Goal: Task Accomplishment & Management: Complete application form

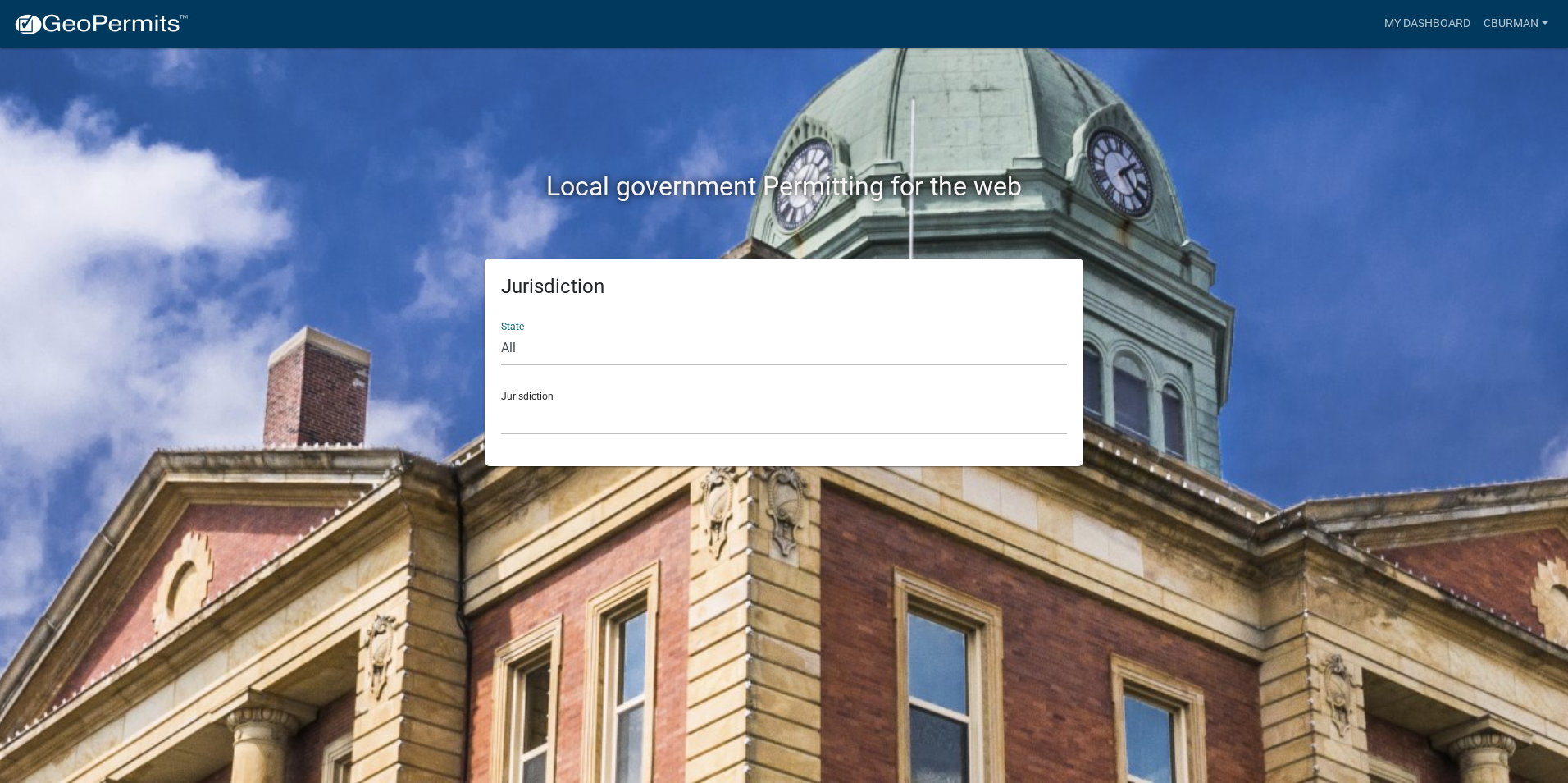
click at [631, 349] on select "All [US_STATE] [US_STATE] [US_STATE] [US_STATE] [US_STATE] [US_STATE] [US_STATE…" at bounding box center [784, 347] width 566 height 33
select select "[US_STATE]"
click at [501, 331] on select "All [US_STATE] [US_STATE] [US_STATE] [US_STATE] [US_STATE] [US_STATE] [US_STATE…" at bounding box center [784, 347] width 566 height 33
click at [592, 429] on select "City of [GEOGRAPHIC_DATA], [US_STATE] City of [GEOGRAPHIC_DATA], [US_STATE] Cit…" at bounding box center [784, 418] width 566 height 33
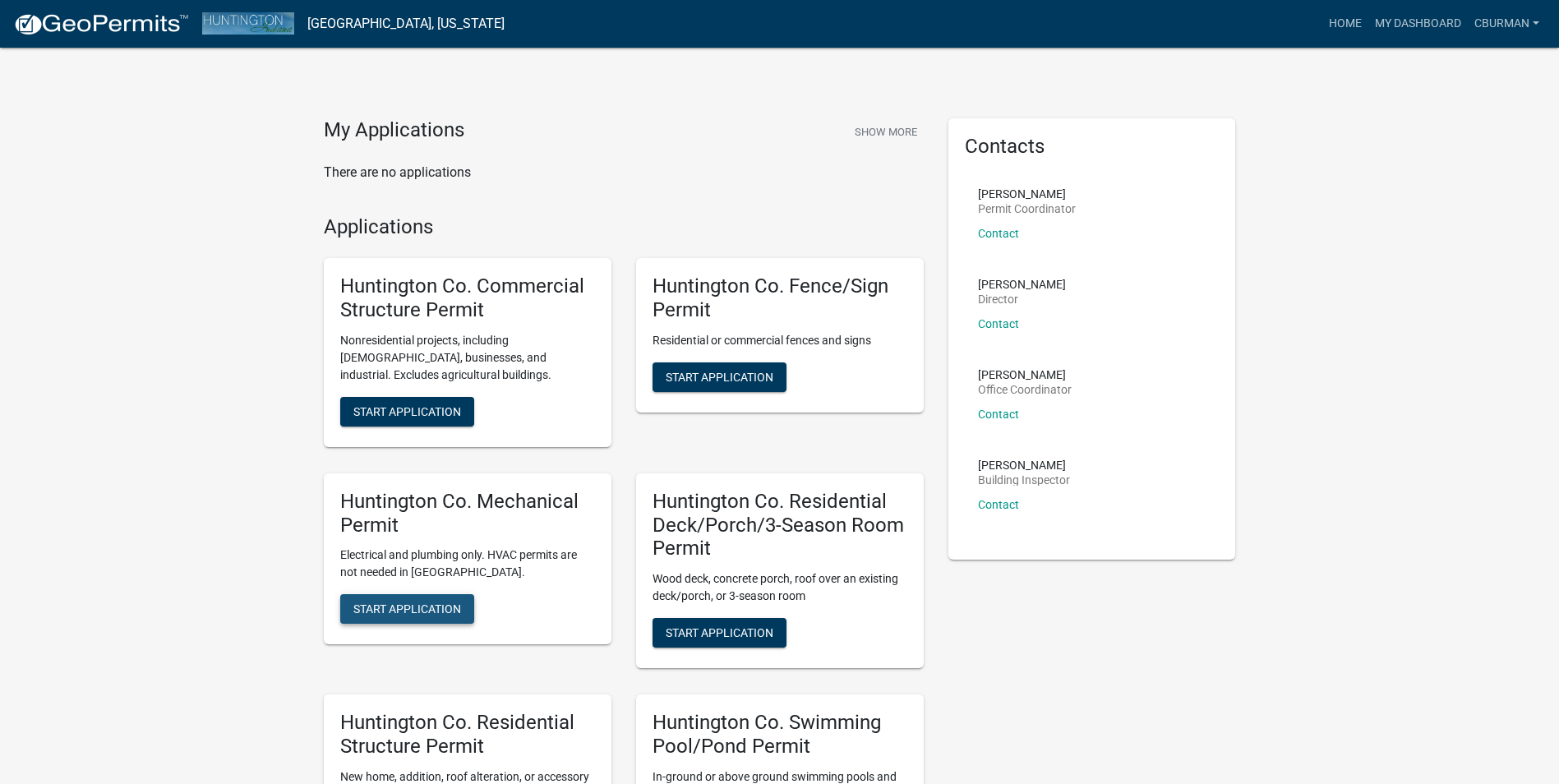
click at [425, 613] on span "Start Application" at bounding box center [406, 608] width 107 height 13
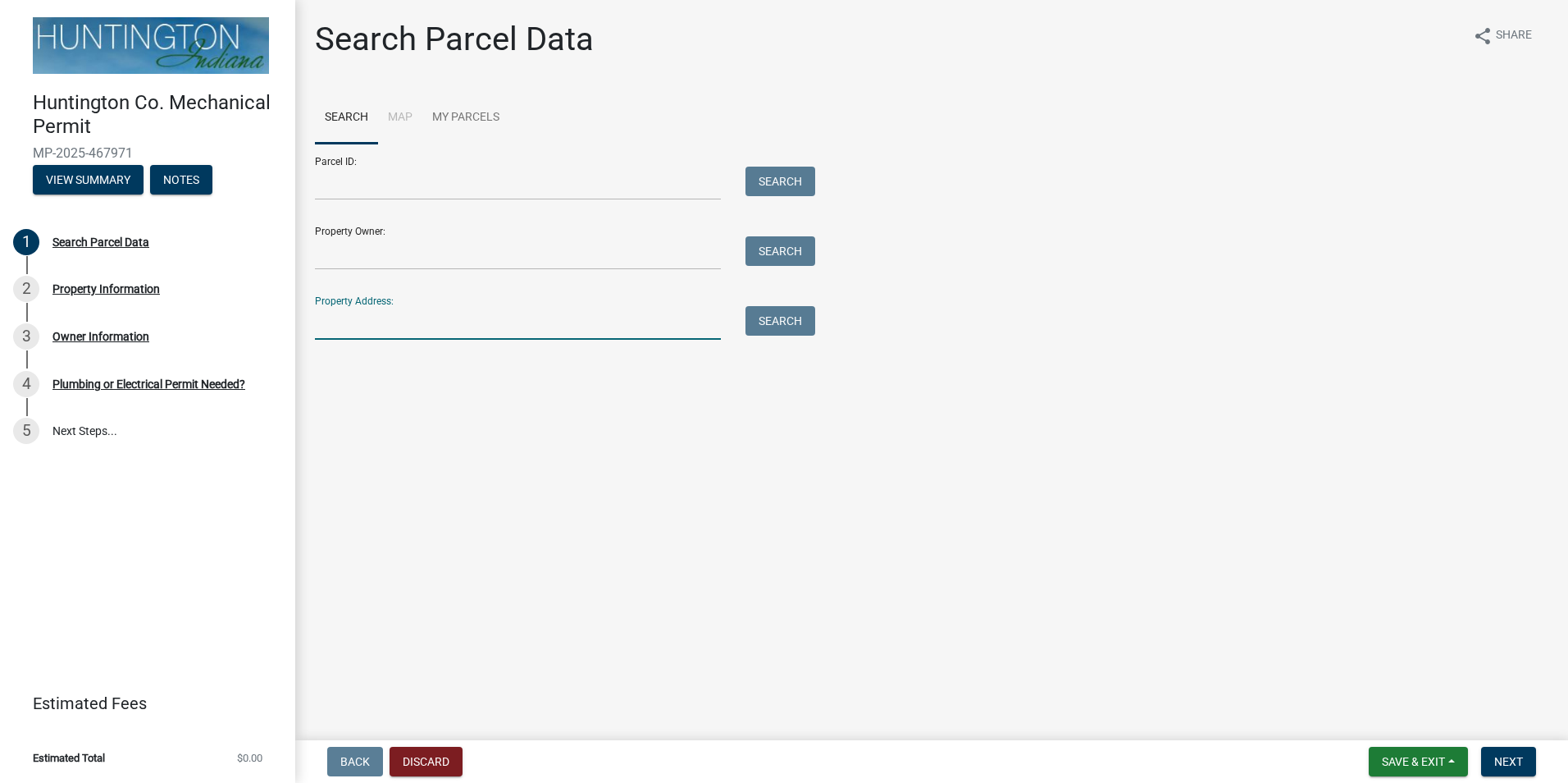
drag, startPoint x: 454, startPoint y: 316, endPoint x: 457, endPoint y: 332, distance: 16.3
click at [454, 316] on input "Property Address:" at bounding box center [517, 322] width 406 height 33
type input "524 S [PERSON_NAME]"
click at [788, 314] on button "Search" at bounding box center [779, 321] width 69 height 29
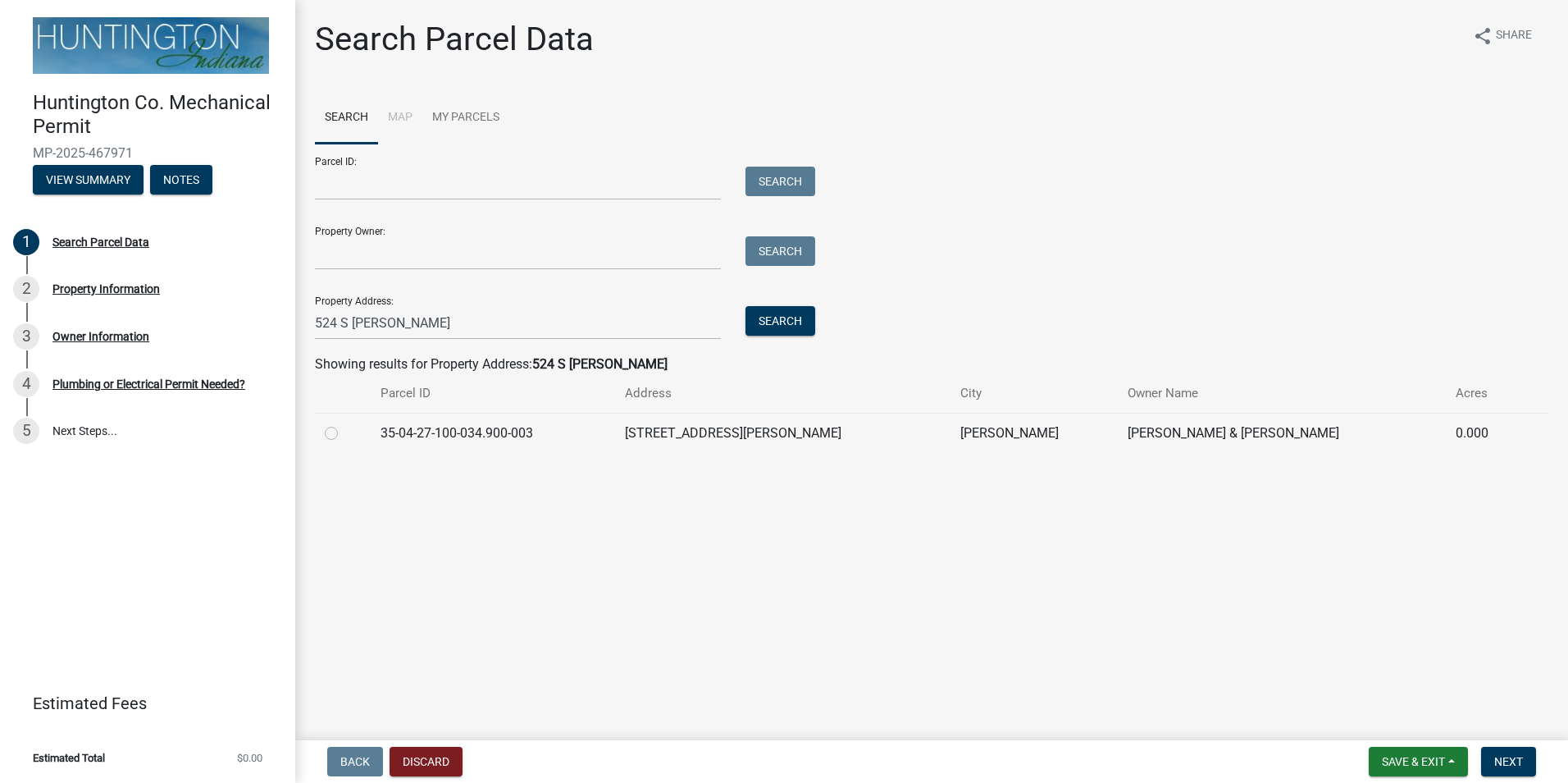
click at [345, 424] on label at bounding box center [345, 424] width 0 height 0
click at [345, 432] on input "radio" at bounding box center [350, 429] width 10 height 10
radio input "true"
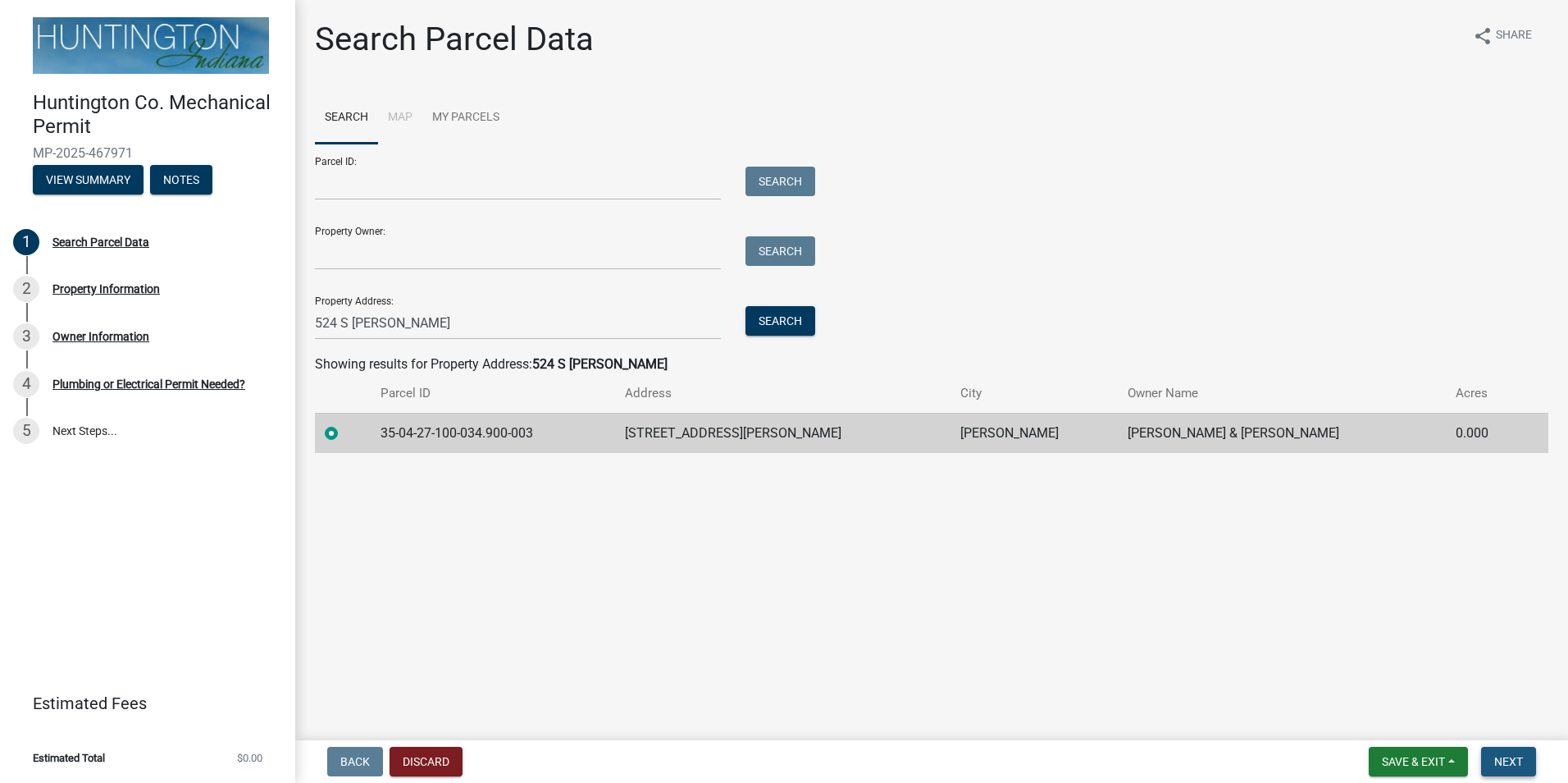
click at [1501, 762] on span "Next" at bounding box center [1508, 761] width 28 height 13
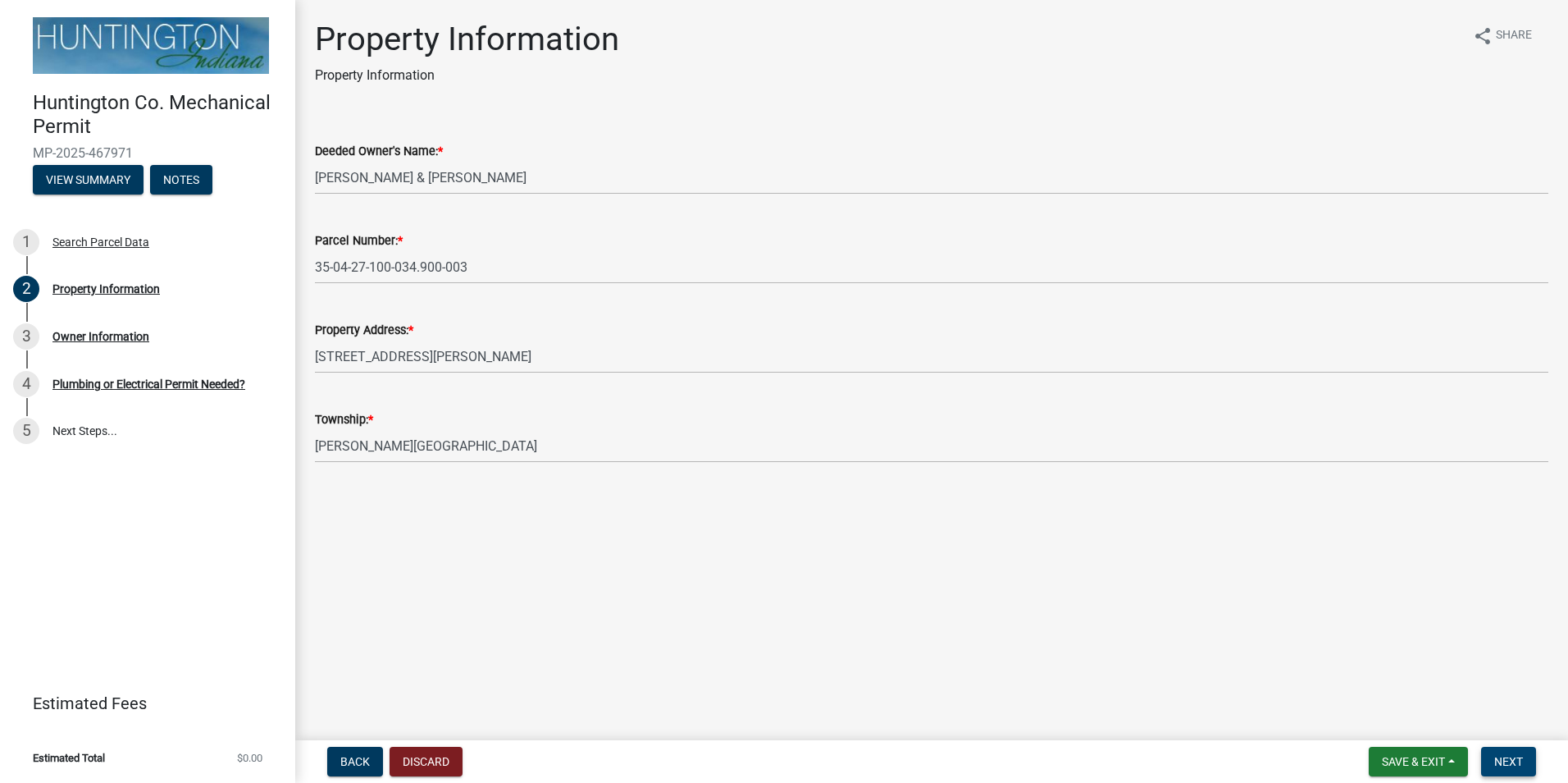
click at [1519, 764] on span "Next" at bounding box center [1508, 761] width 28 height 13
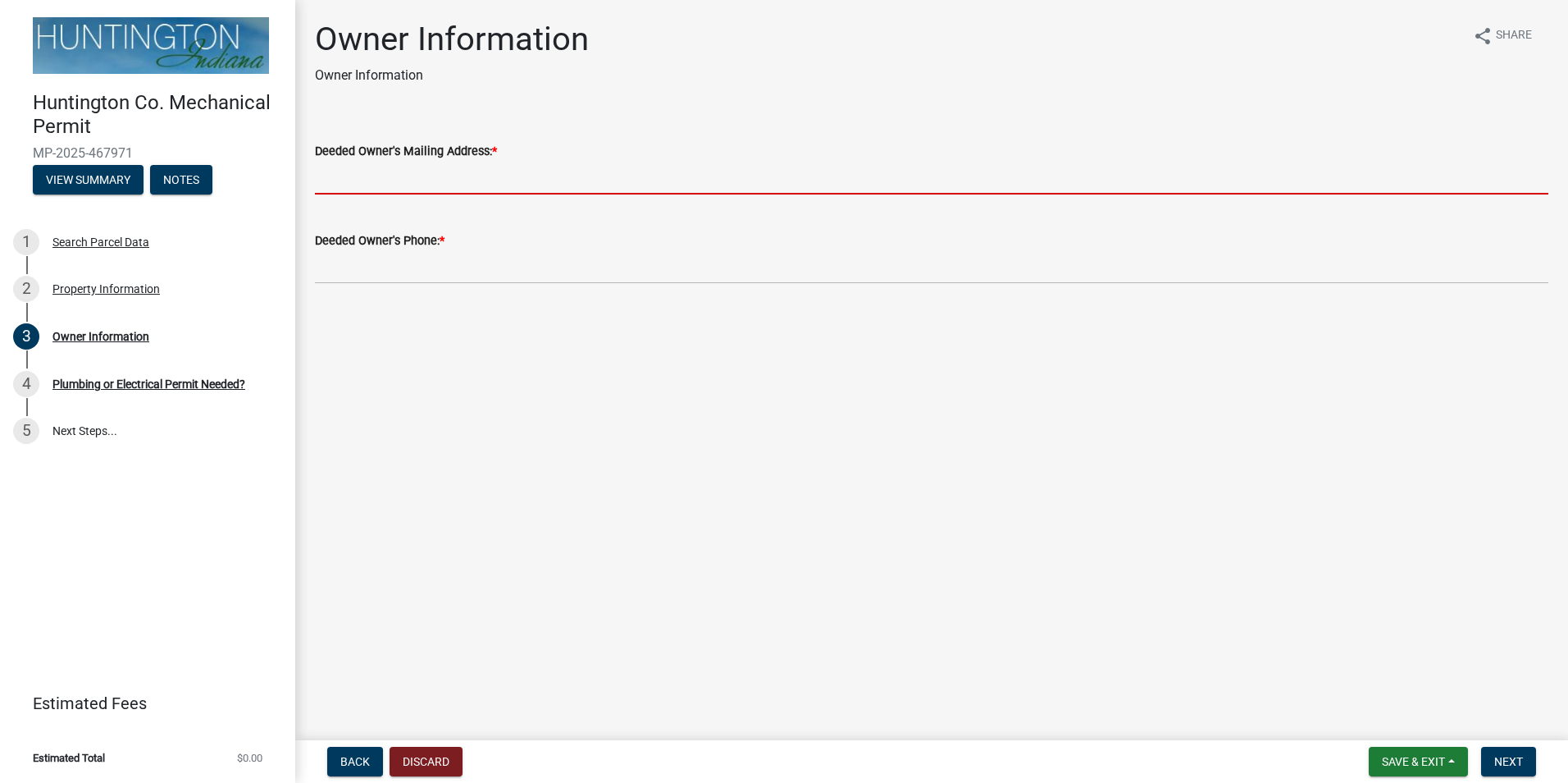
click at [406, 179] on input "Deeded Owner's Mailing Address: *" at bounding box center [931, 177] width 1234 height 33
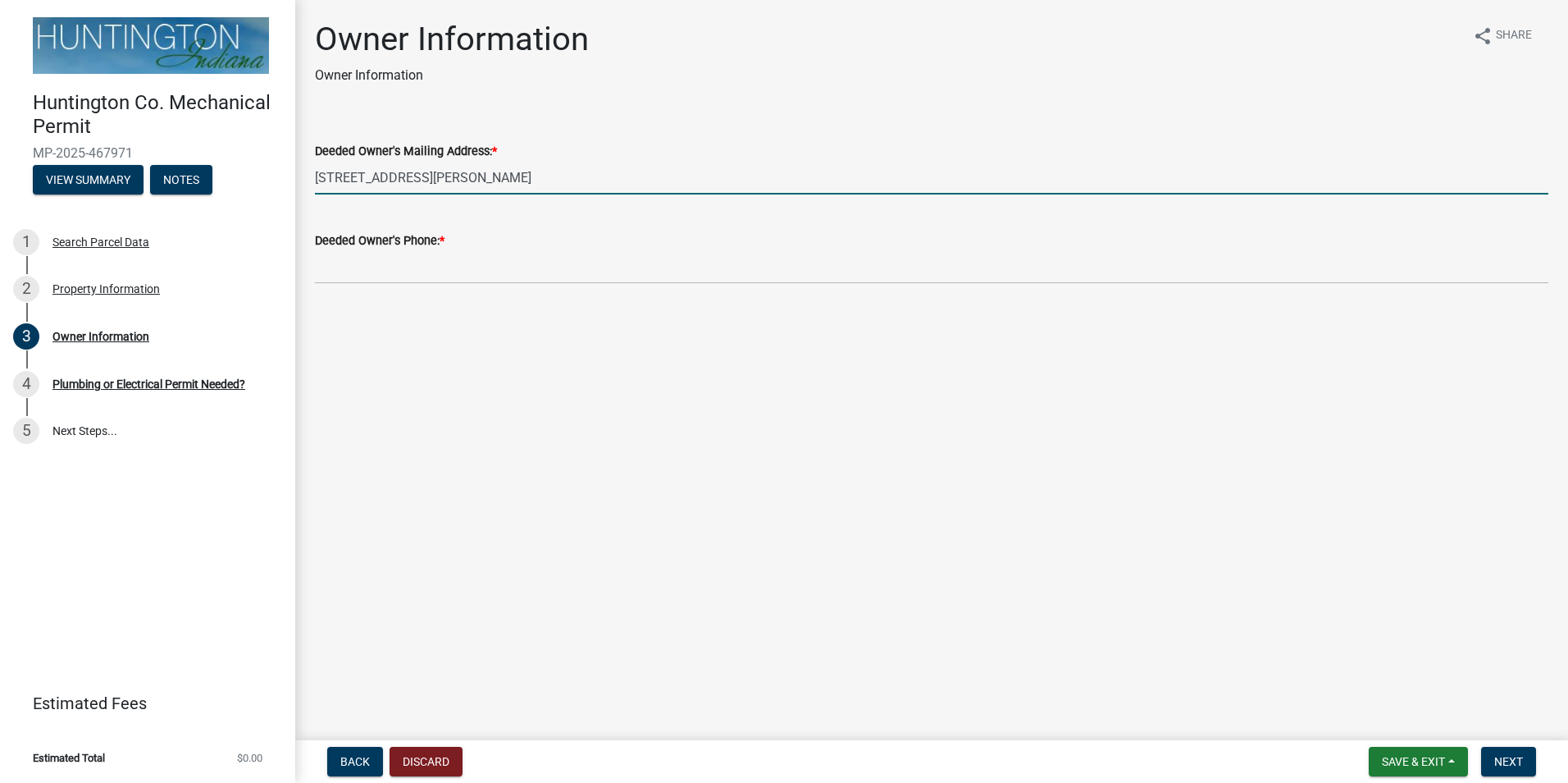
type input "[STREET_ADDRESS][PERSON_NAME]"
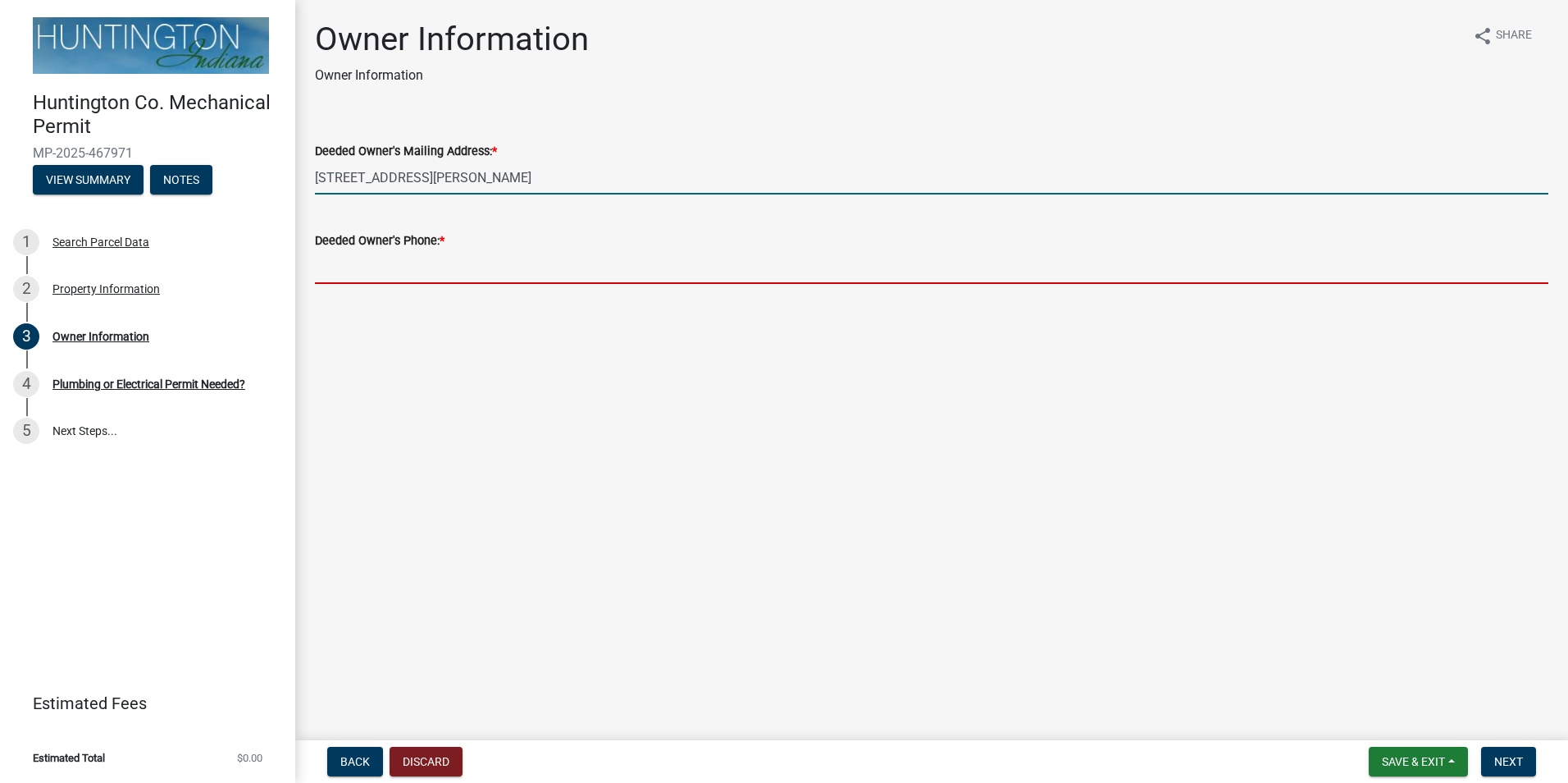
click at [377, 265] on input "Deeded Owner's Phone: *" at bounding box center [931, 267] width 1234 height 33
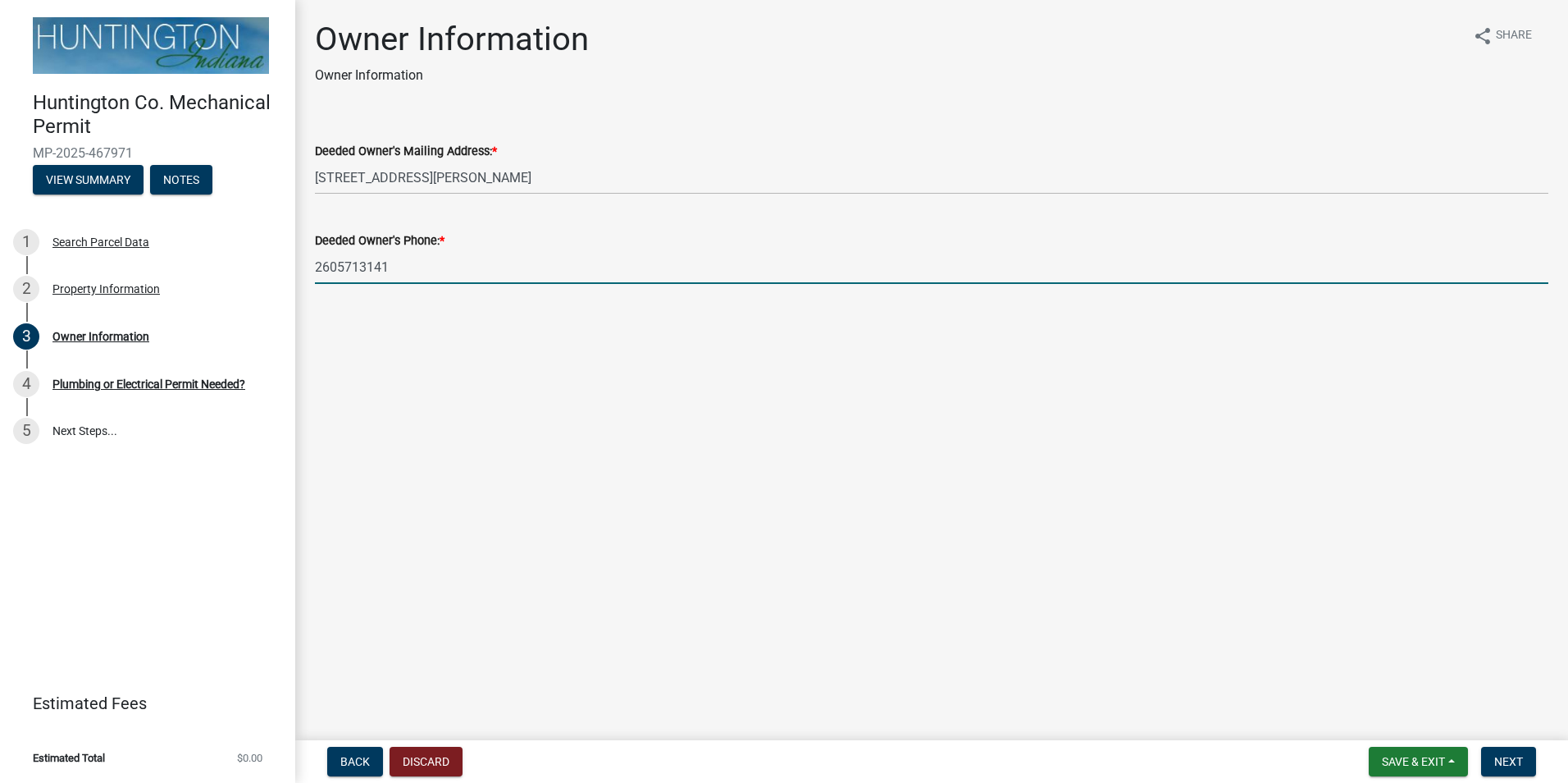
type input "2605713141"
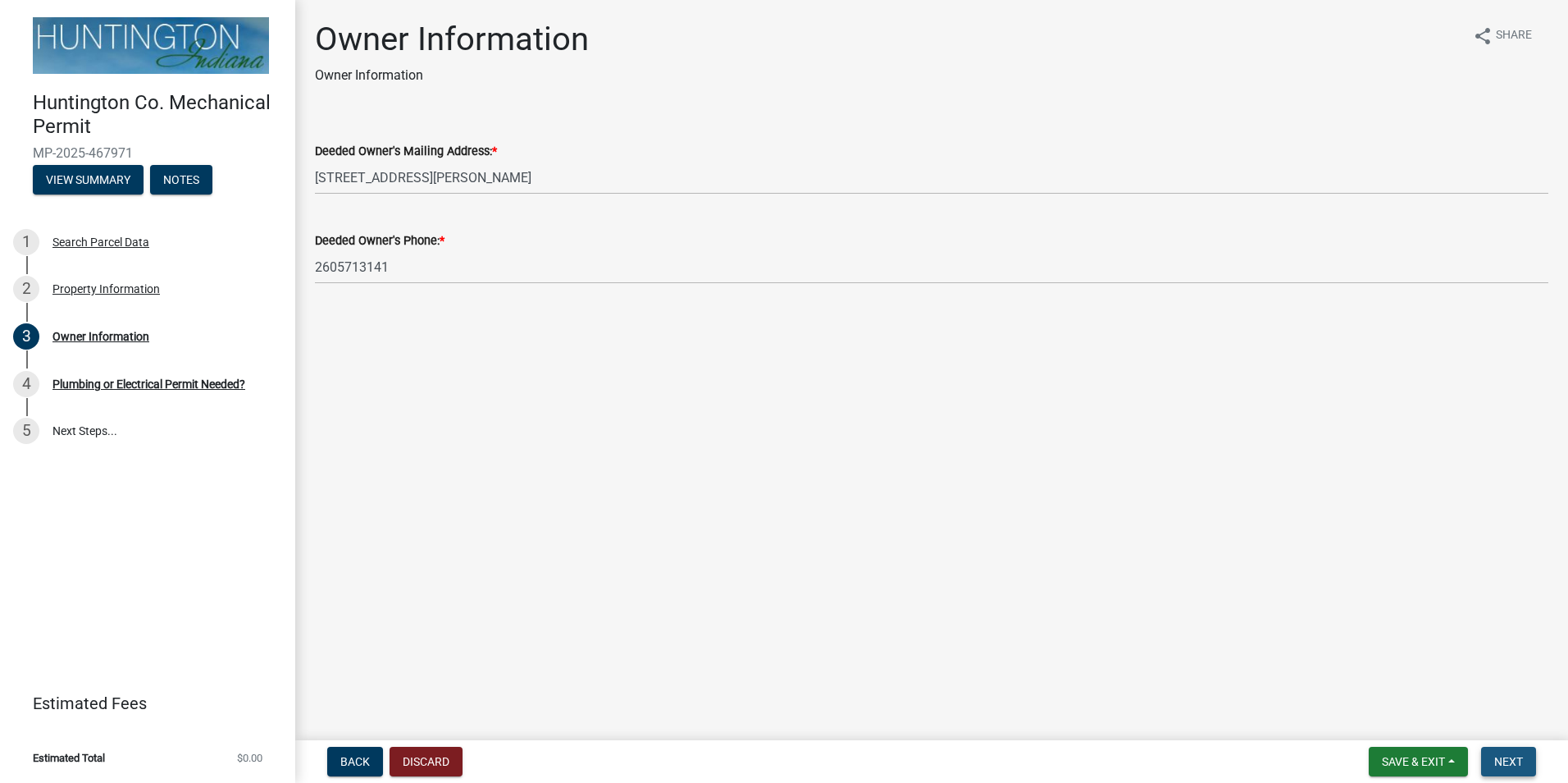
click at [1520, 763] on span "Next" at bounding box center [1508, 761] width 28 height 13
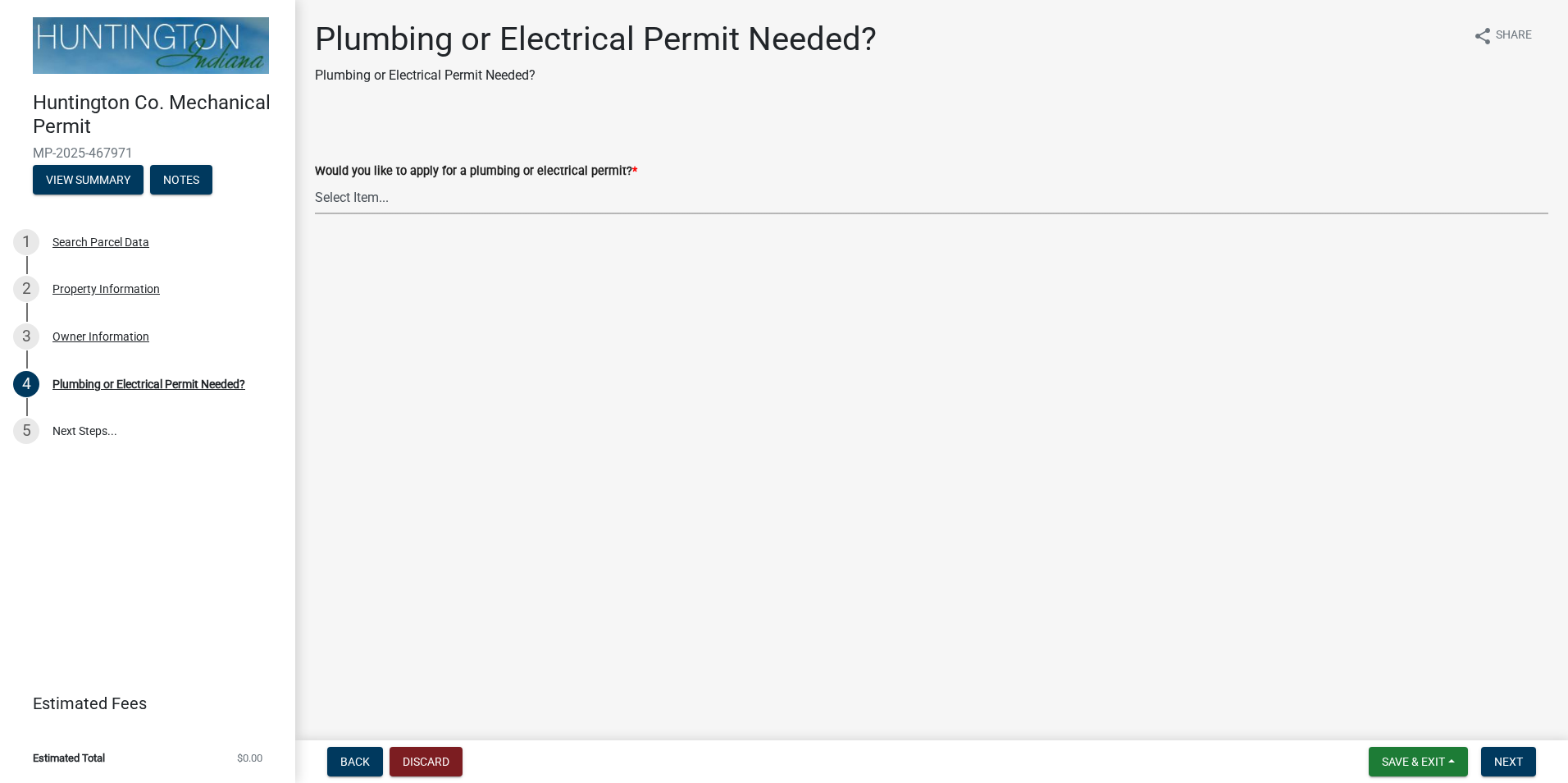
click at [407, 191] on select "Select Item... plumbing electrical" at bounding box center [931, 196] width 1234 height 33
click at [315, 180] on select "Select Item... plumbing electrical" at bounding box center [931, 196] width 1234 height 33
select select "82bdcc69-8734-43af-a4fa-e76f8d275e41"
click at [1520, 761] on span "Next" at bounding box center [1508, 761] width 28 height 13
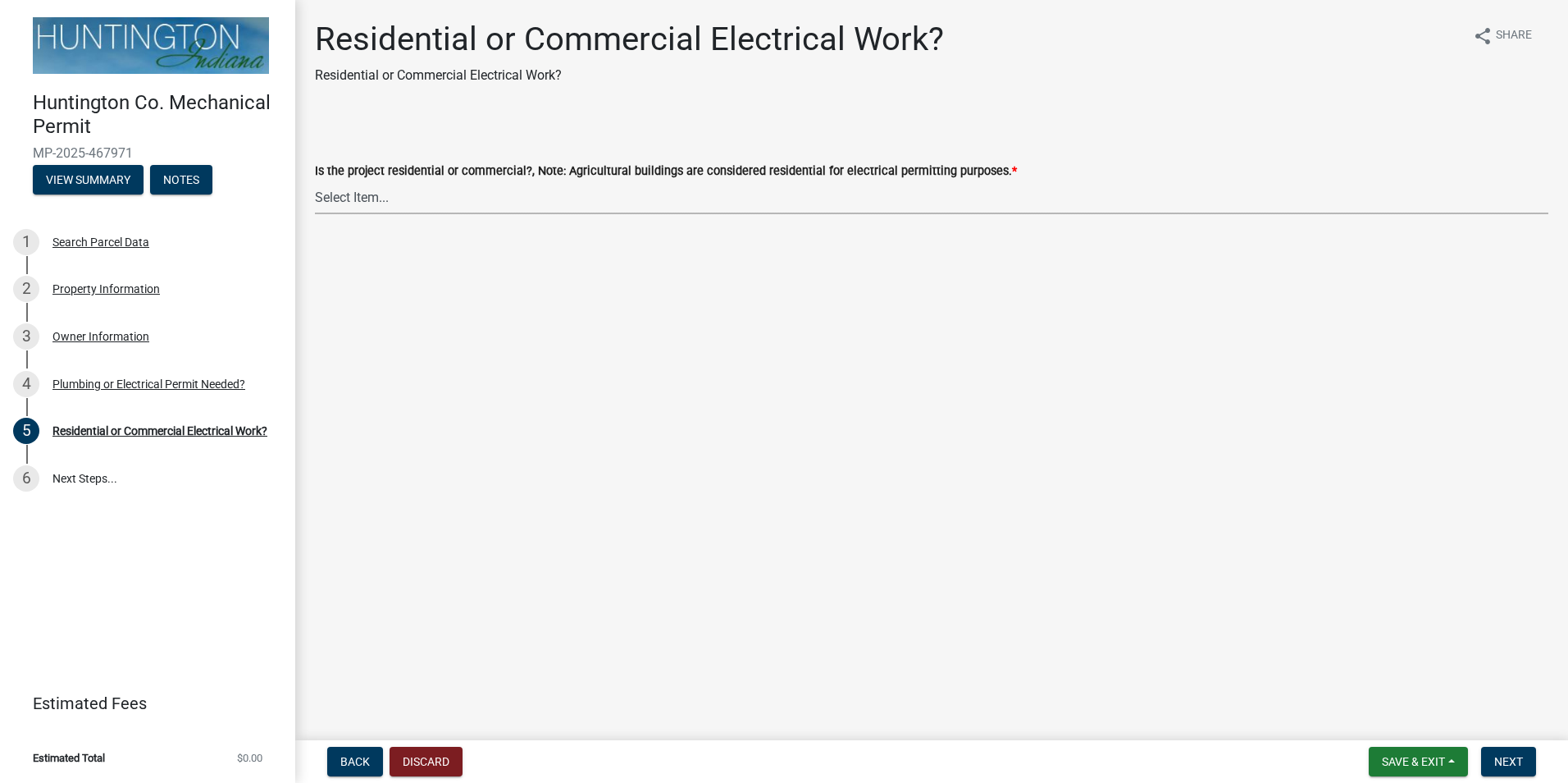
click at [411, 196] on select "Select Item... Residential Commercial" at bounding box center [931, 196] width 1234 height 33
click at [315, 180] on select "Select Item... Residential Commercial" at bounding box center [931, 196] width 1234 height 33
select select "3db72f89-ebf7-44a2-a43c-36ed77a05272"
click at [1522, 767] on span "Next" at bounding box center [1508, 761] width 28 height 13
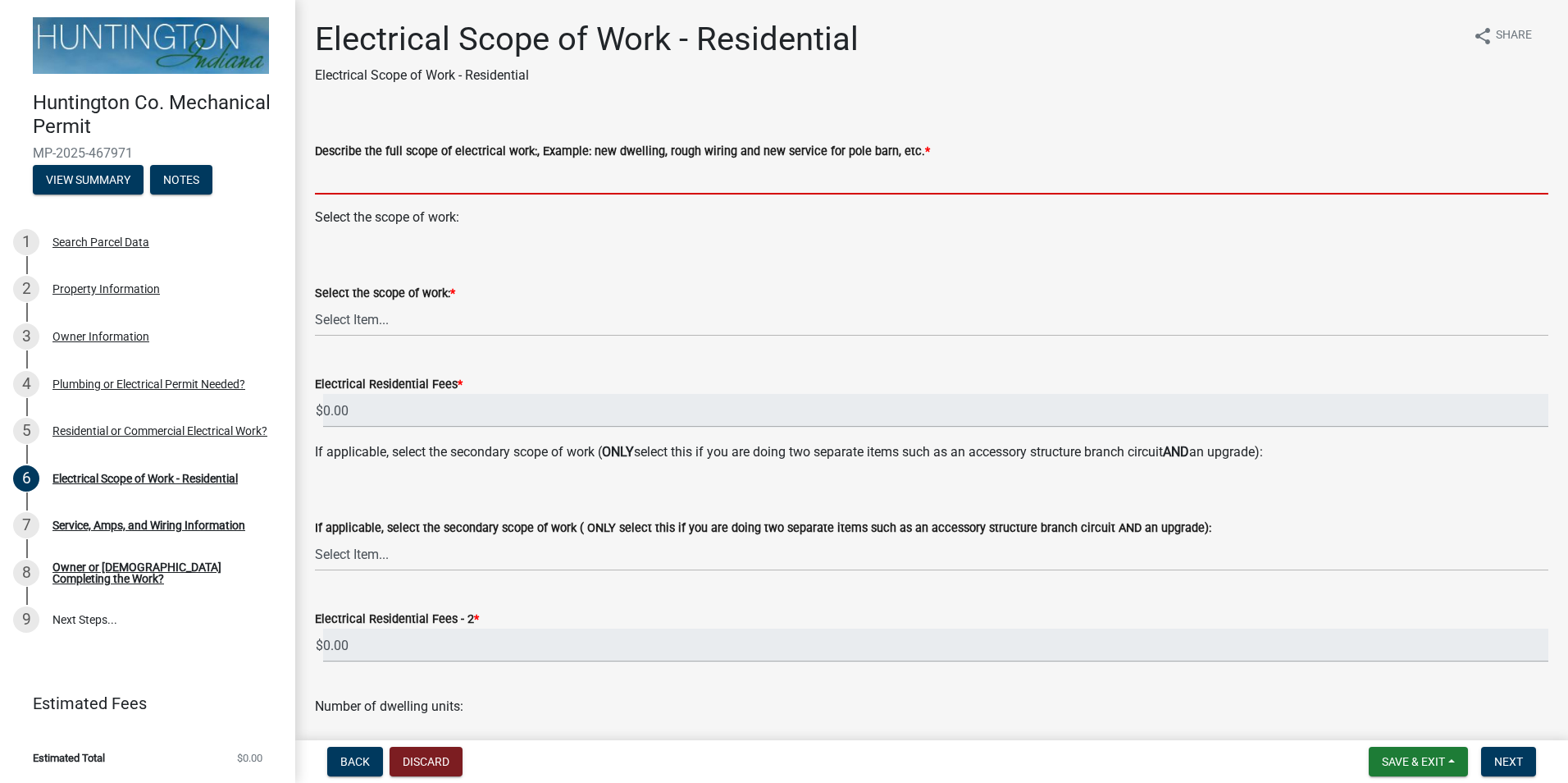
click at [446, 176] on input "Describe the full scope of electrical work:, Example: new dwelling, rough wirin…" at bounding box center [931, 177] width 1234 height 33
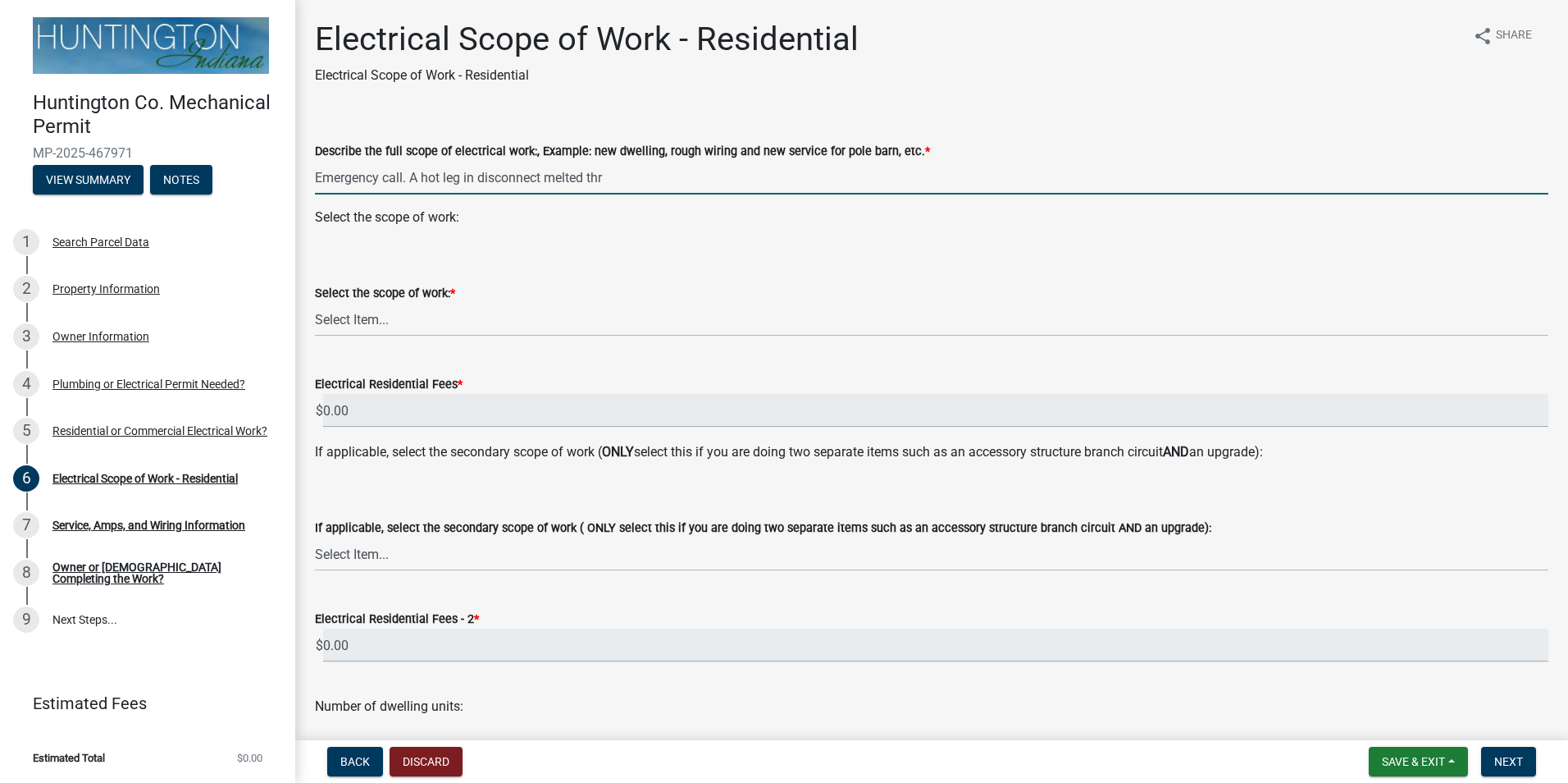
drag, startPoint x: 636, startPoint y: 178, endPoint x: 423, endPoint y: 178, distance: 213.0
click at [423, 178] on input "Emergency call. A hot leg in disconnect melted thr" at bounding box center [931, 177] width 1234 height 33
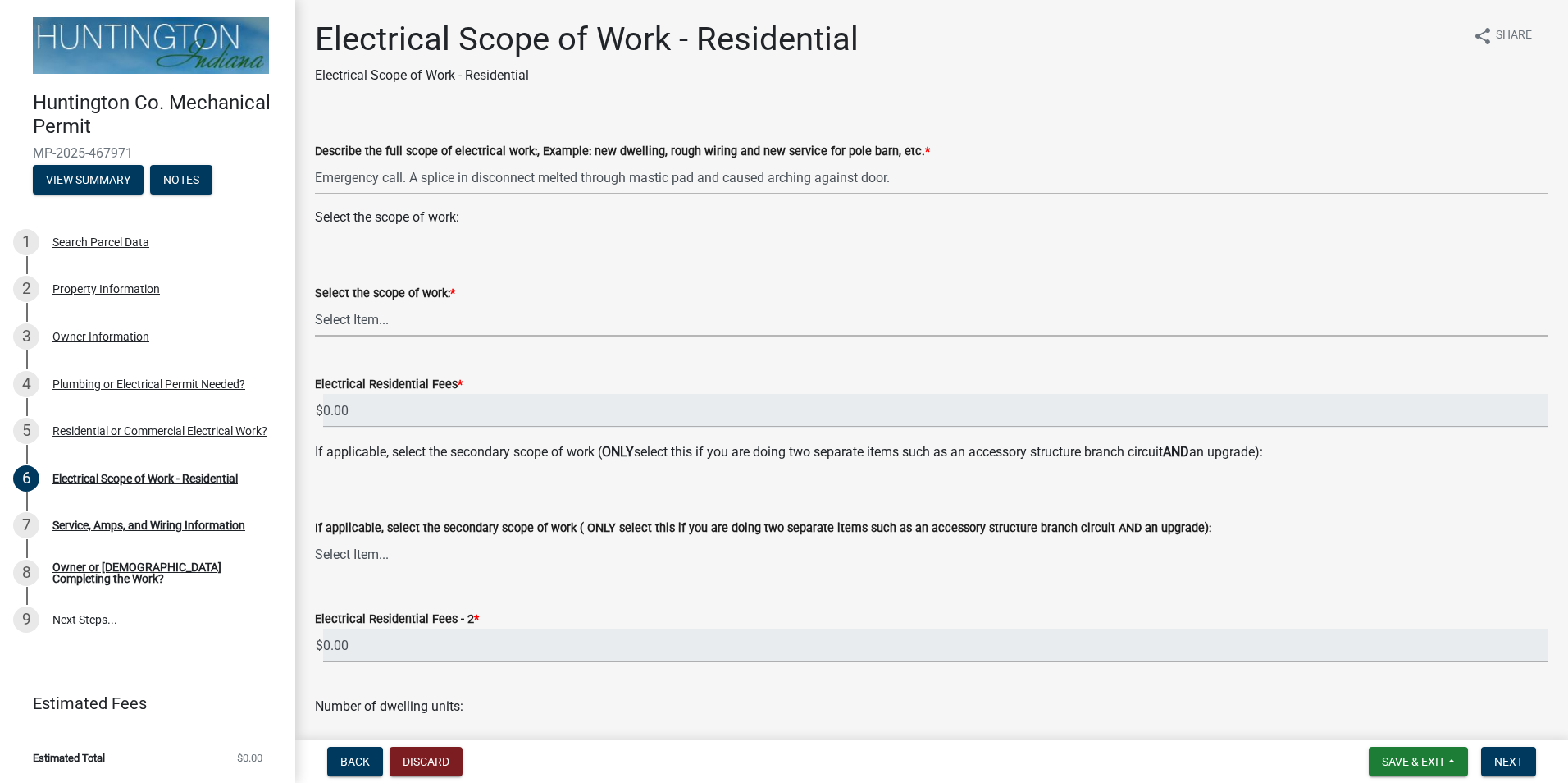
click at [375, 323] on select "Select Item... New Service (new meter base installation) Upgrade (includes relo…" at bounding box center [931, 319] width 1234 height 33
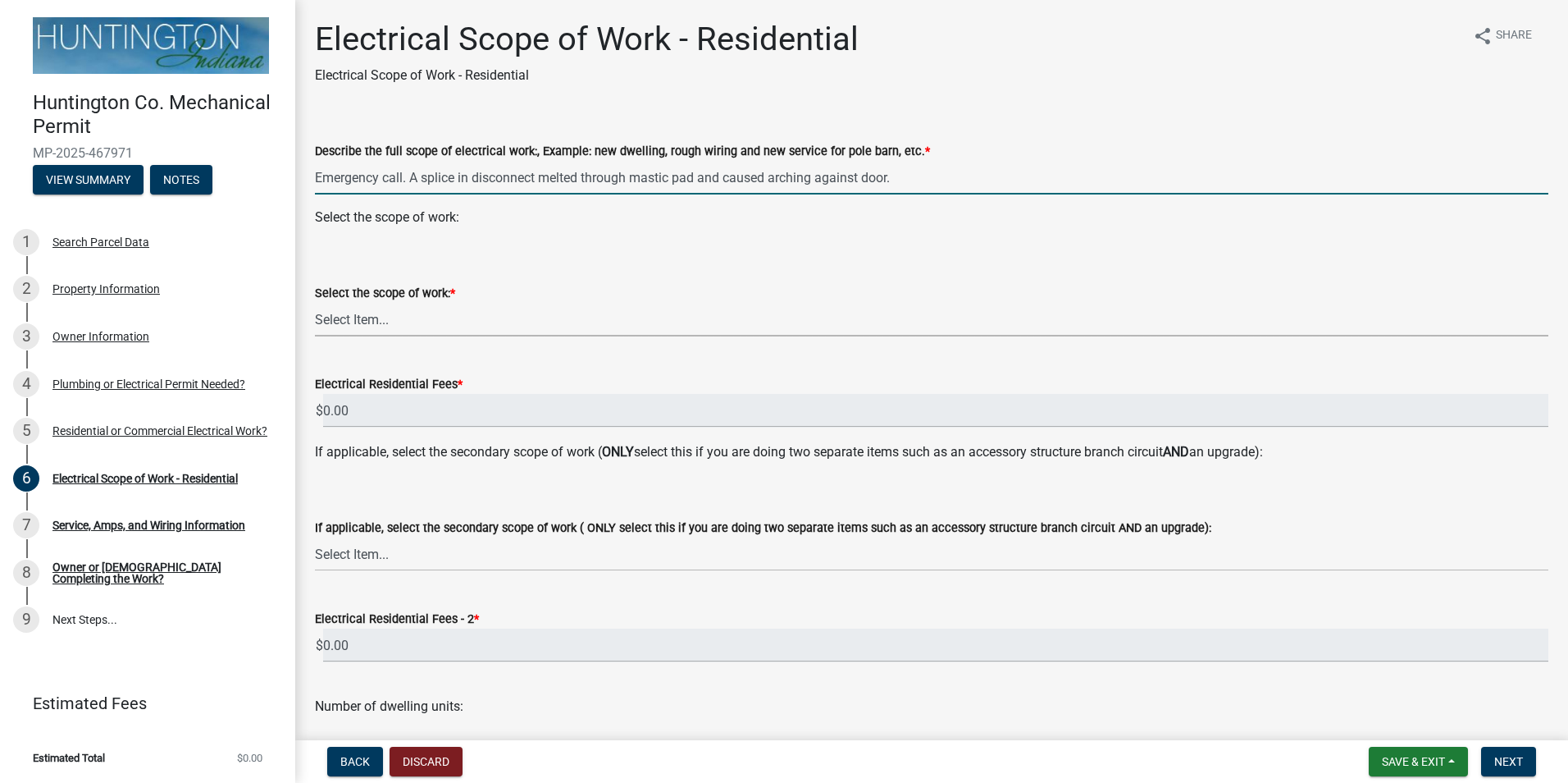
click at [927, 182] on input "Emergency call. A splice in disconnect melted through mastic pad and caused arc…" at bounding box center [931, 177] width 1234 height 33
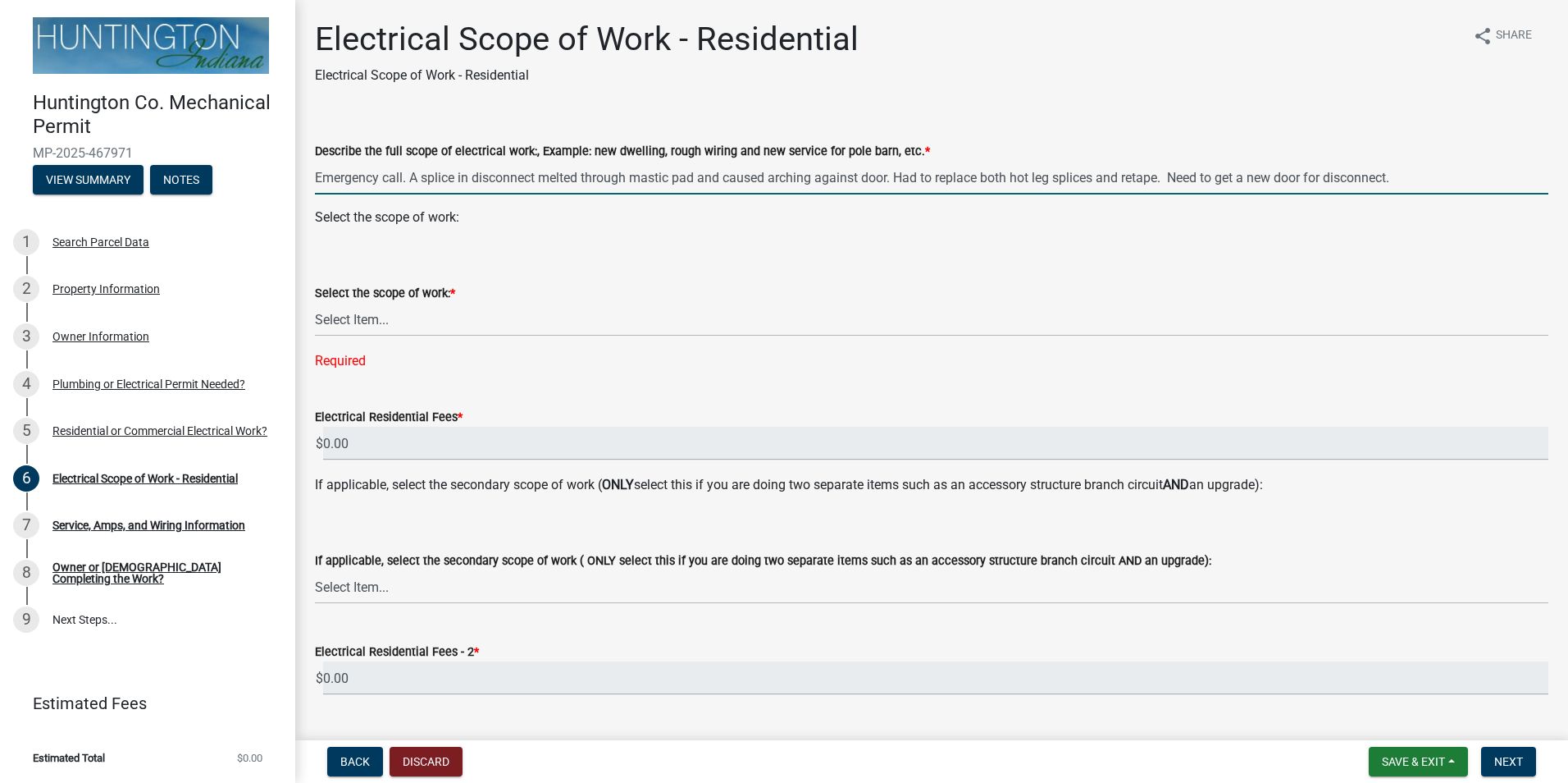
type input "Emergency call. A splice in disconnect melted through mastic pad and caused arc…"
click at [418, 314] on select "Select Item... New Service (new meter base installation) Upgrade (includes relo…" at bounding box center [931, 319] width 1234 height 33
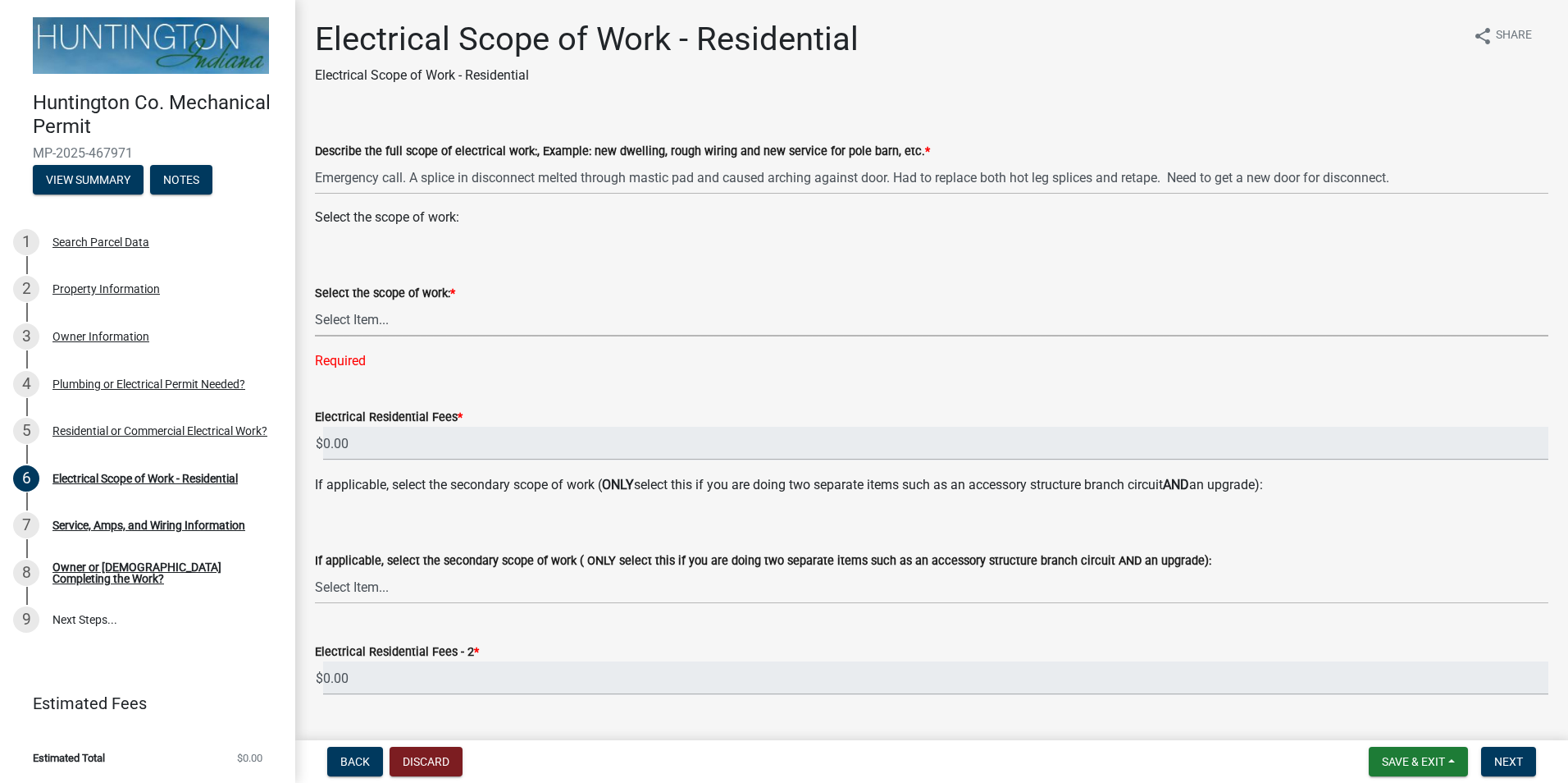
click at [434, 319] on select "Select Item... New Service (new meter base installation) Upgrade (includes relo…" at bounding box center [931, 319] width 1234 height 33
click at [412, 323] on select "Select Item... New Service (new meter base installation) Upgrade (includes relo…" at bounding box center [931, 319] width 1234 height 33
click at [315, 303] on select "Select Item... New Service (new meter base installation) Upgrade (includes relo…" at bounding box center [931, 319] width 1234 height 33
select select "108a24b7-cc86-458b-9d07-b72a6c5c0cf8"
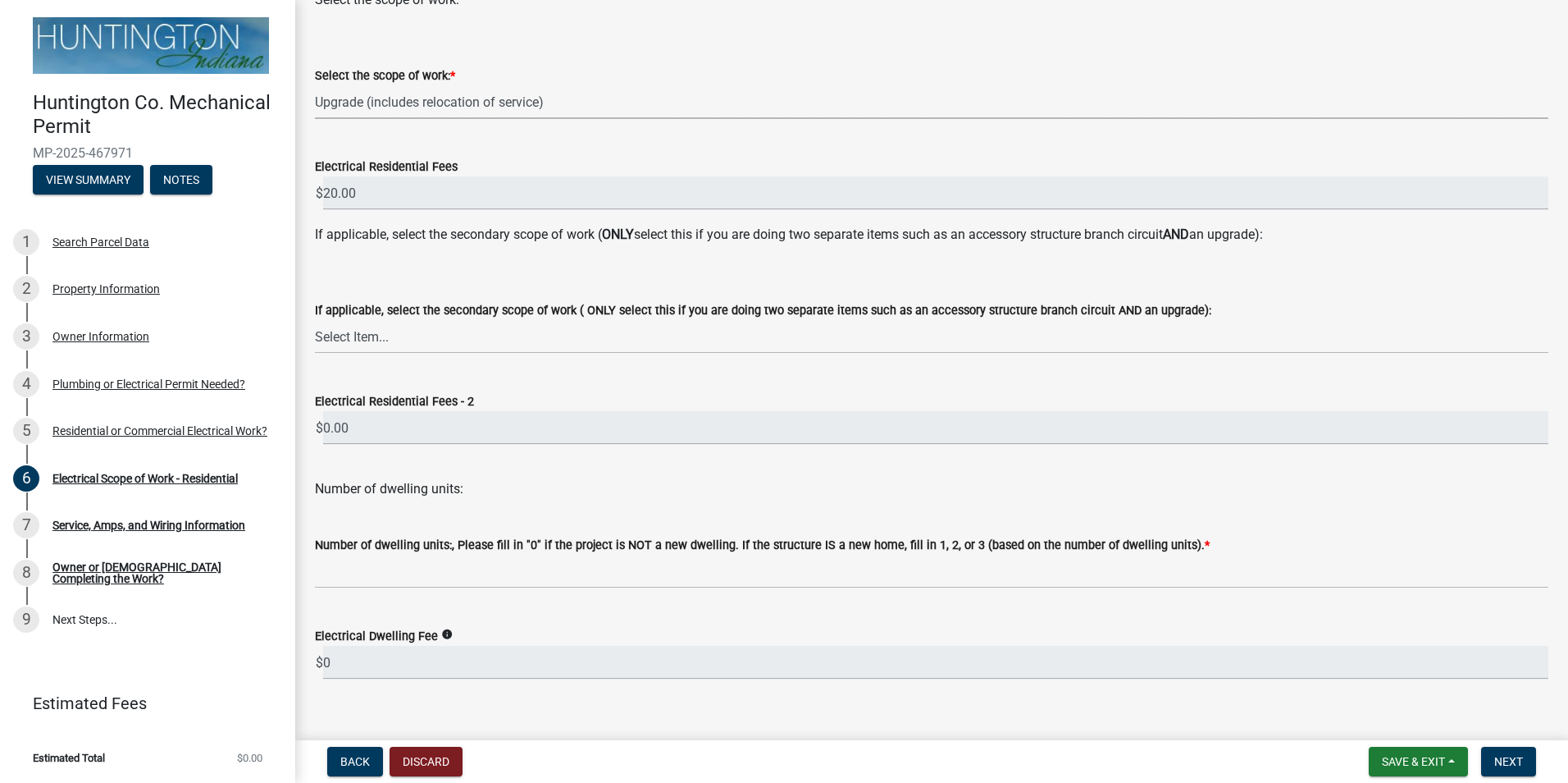
scroll to position [242, 0]
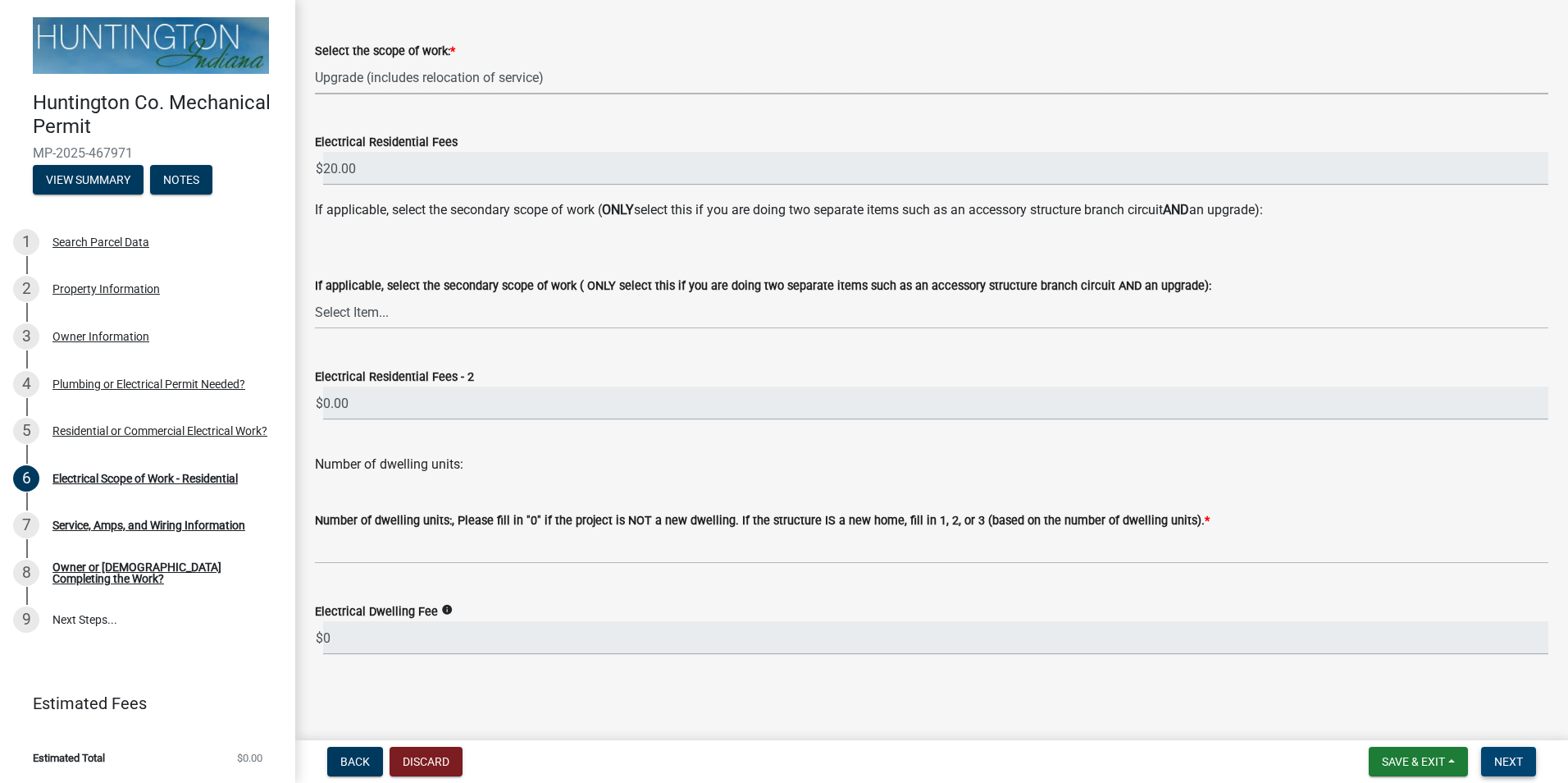
click at [1507, 761] on span "Next" at bounding box center [1508, 761] width 28 height 13
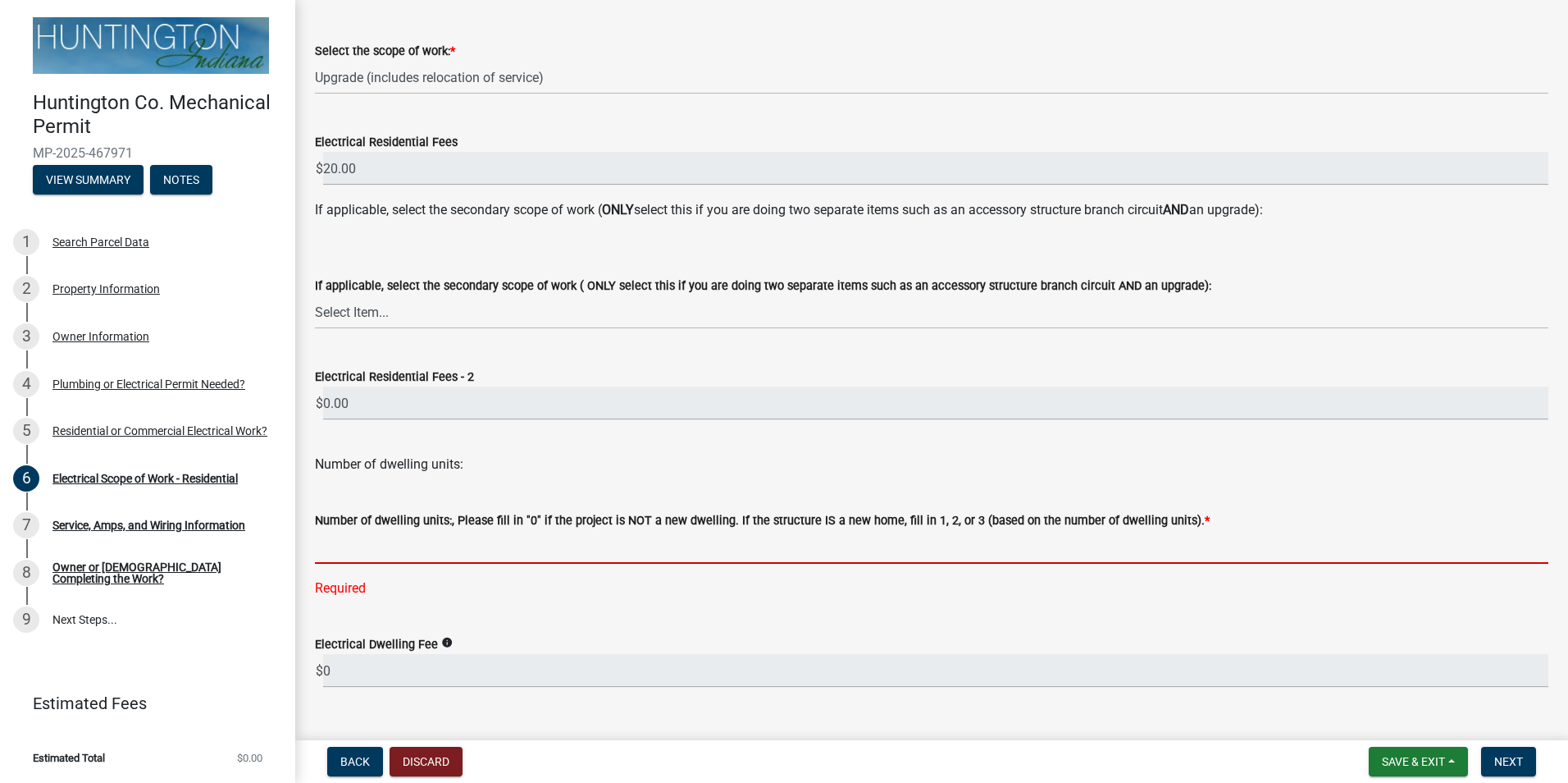
click at [424, 545] on input "text" at bounding box center [931, 546] width 1234 height 33
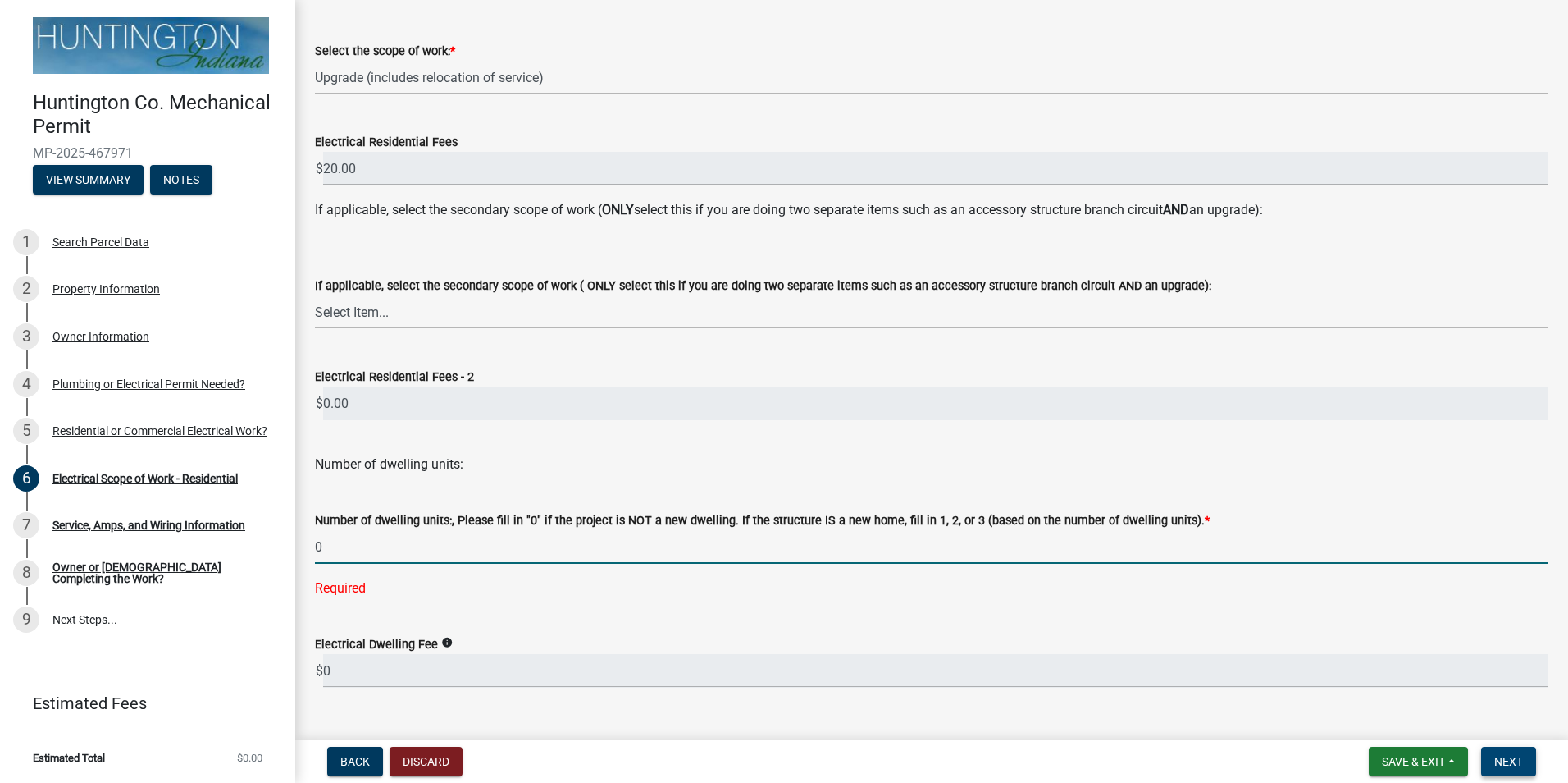
type input "0"
click at [1509, 756] on span "Next" at bounding box center [1508, 761] width 28 height 13
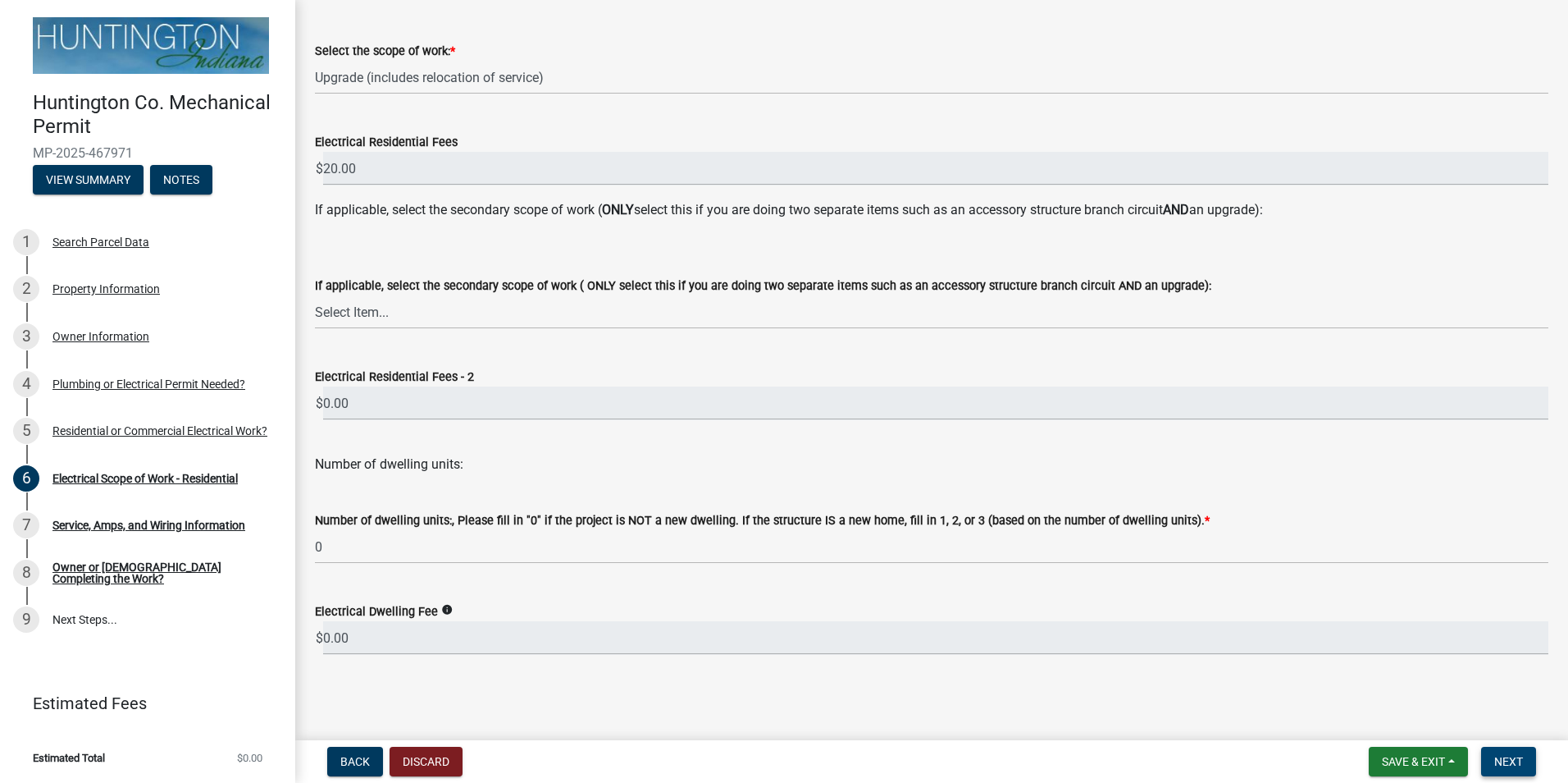
click at [1512, 761] on span "Next" at bounding box center [1508, 761] width 28 height 13
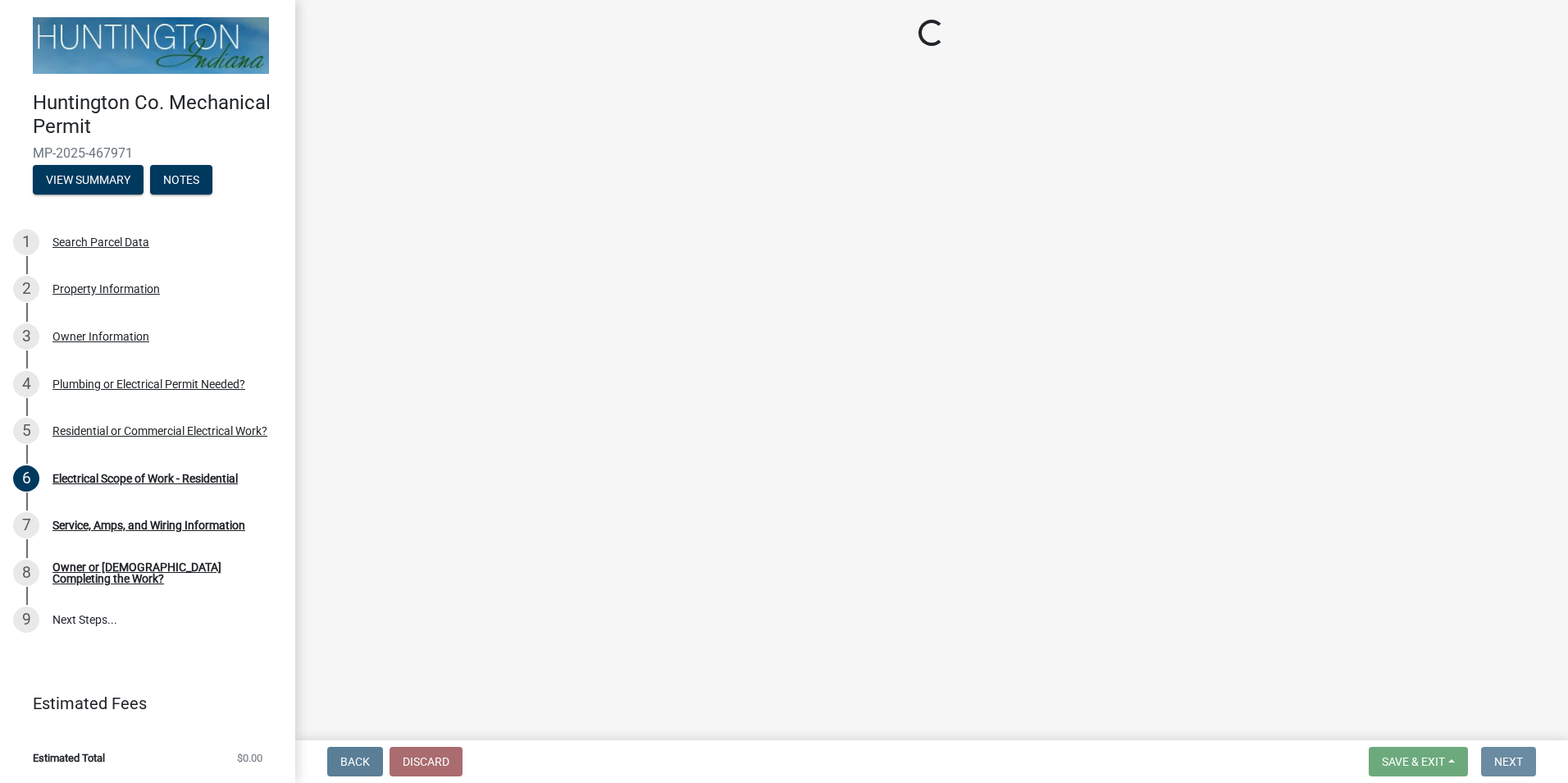
scroll to position [0, 0]
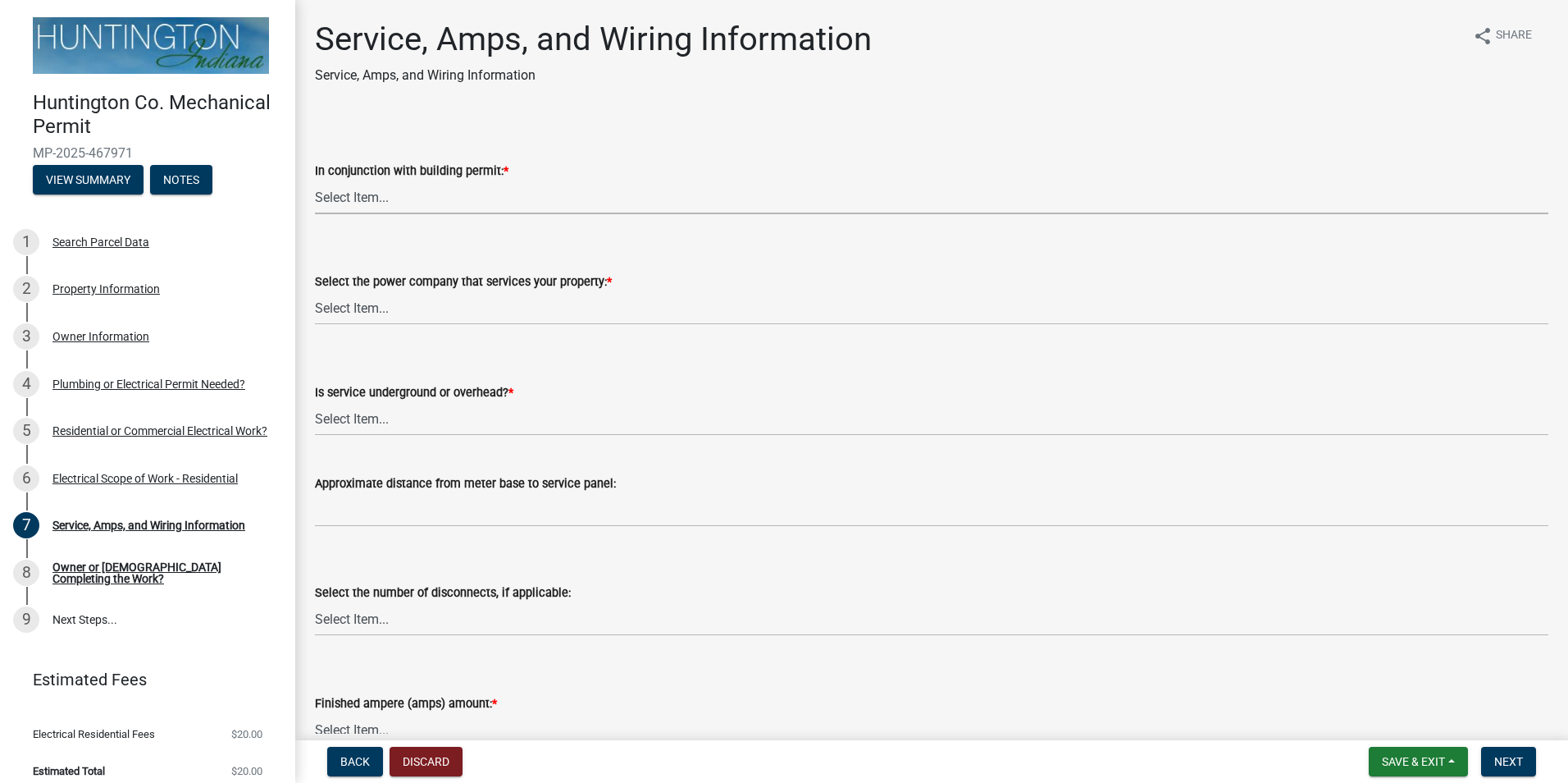
click at [439, 203] on select "Select Item... Yes No" at bounding box center [931, 196] width 1234 height 33
click at [315, 180] on select "Select Item... Yes No" at bounding box center [931, 196] width 1234 height 33
select select "b5401265-710a-437d-bfc0-f060779c66cc"
click at [452, 308] on select "Select Item... Duke Energy Northeastern REMC Wabash County REMC [PERSON_NAME] U…" at bounding box center [931, 308] width 1234 height 33
click at [315, 292] on select "Select Item... Duke Energy Northeastern REMC Wabash County REMC [PERSON_NAME] U…" at bounding box center [931, 308] width 1234 height 33
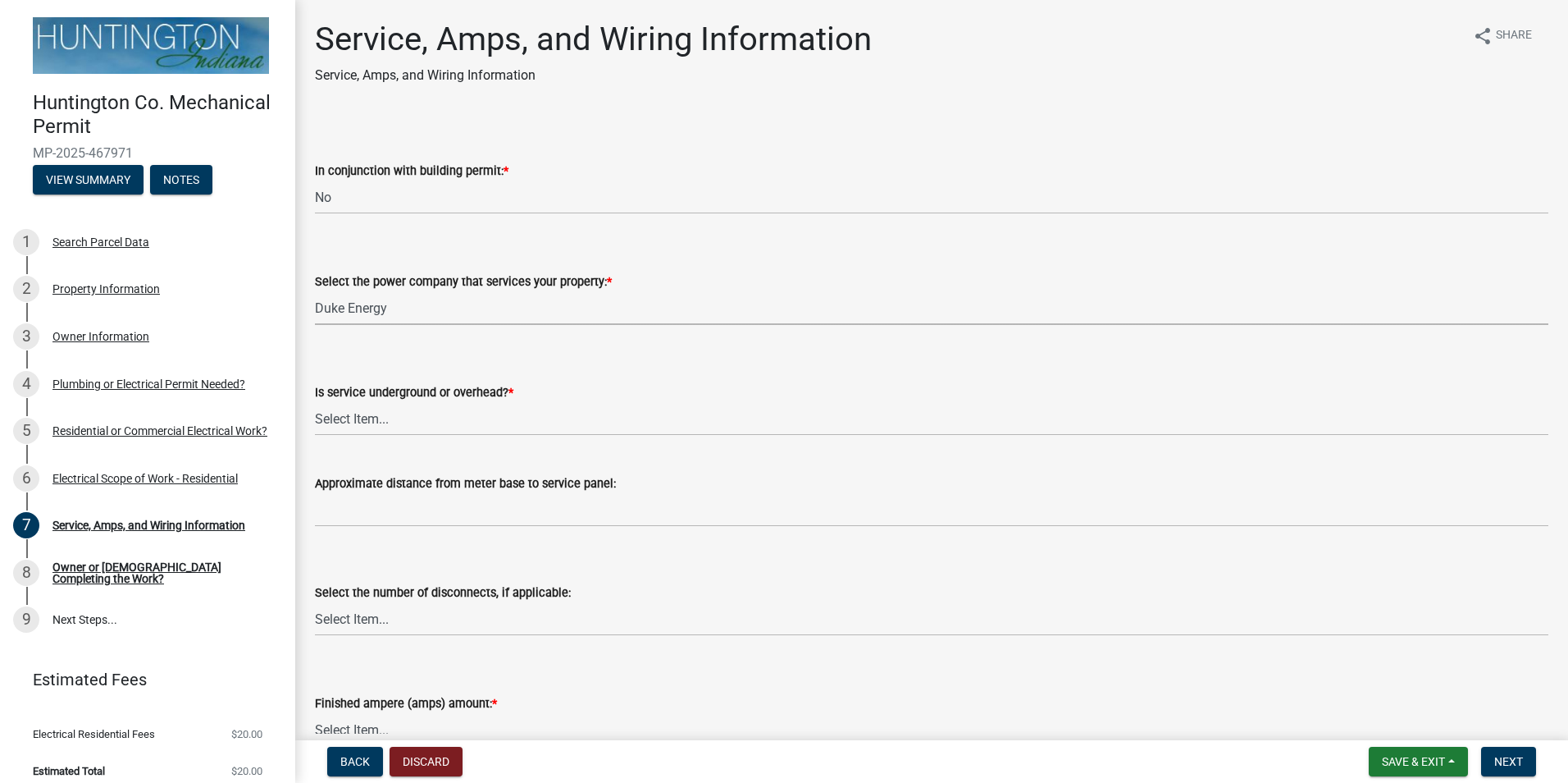
select select "86d62ac7-5622-45a6-b031-aaeffb271793"
click at [462, 426] on select "Select Item... Underground Overhead" at bounding box center [931, 419] width 1234 height 33
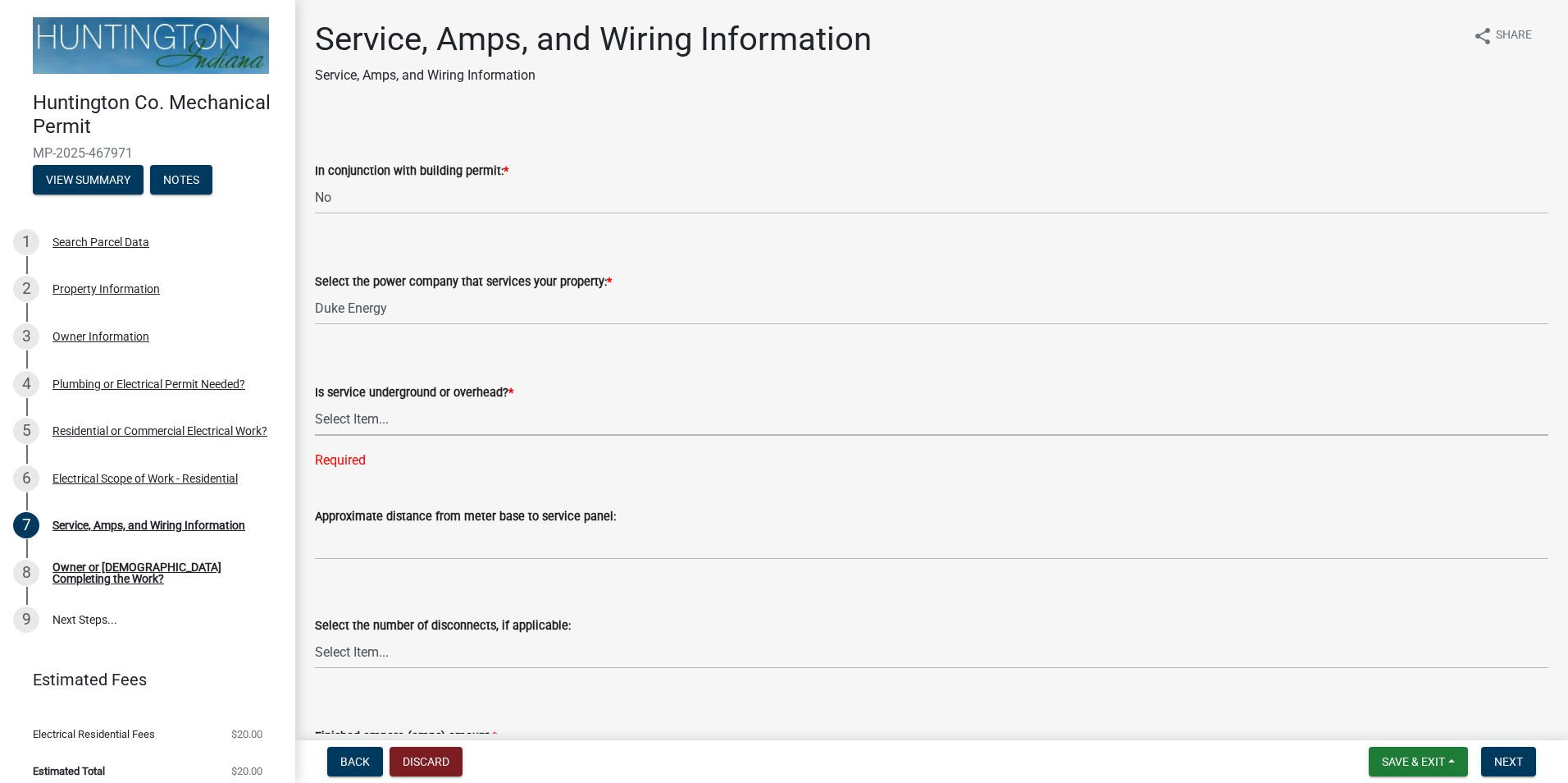
click at [453, 419] on select "Select Item... Underground Overhead" at bounding box center [931, 419] width 1234 height 33
click at [315, 402] on select "Select Item... Underground Overhead" at bounding box center [931, 419] width 1234 height 33
select select "0062908c-337a-4ab8-a3d7-0b4f4dedaf0b"
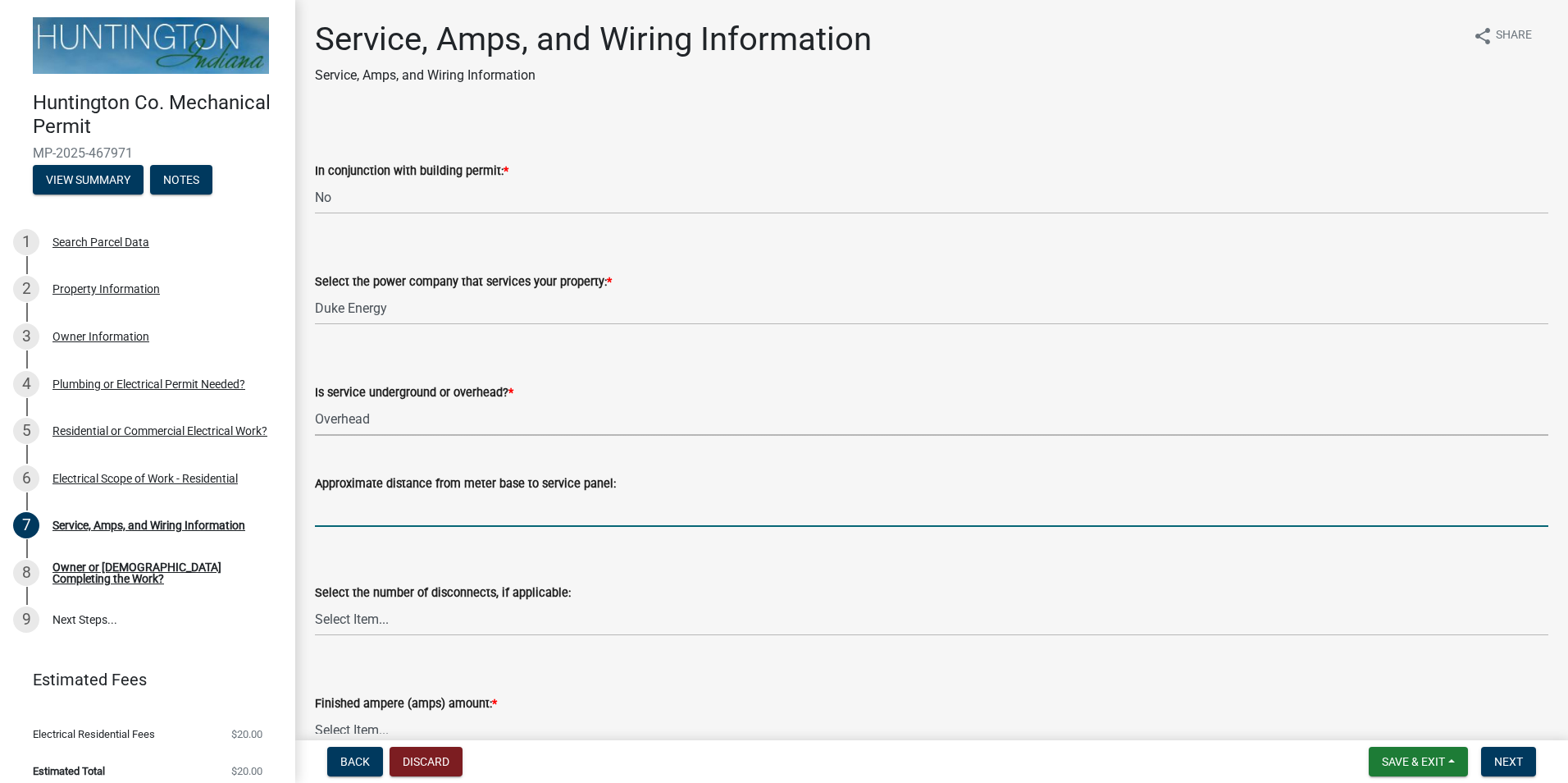
click at [416, 504] on input "Approximate distance from meter base to service panel:" at bounding box center [931, 509] width 1234 height 33
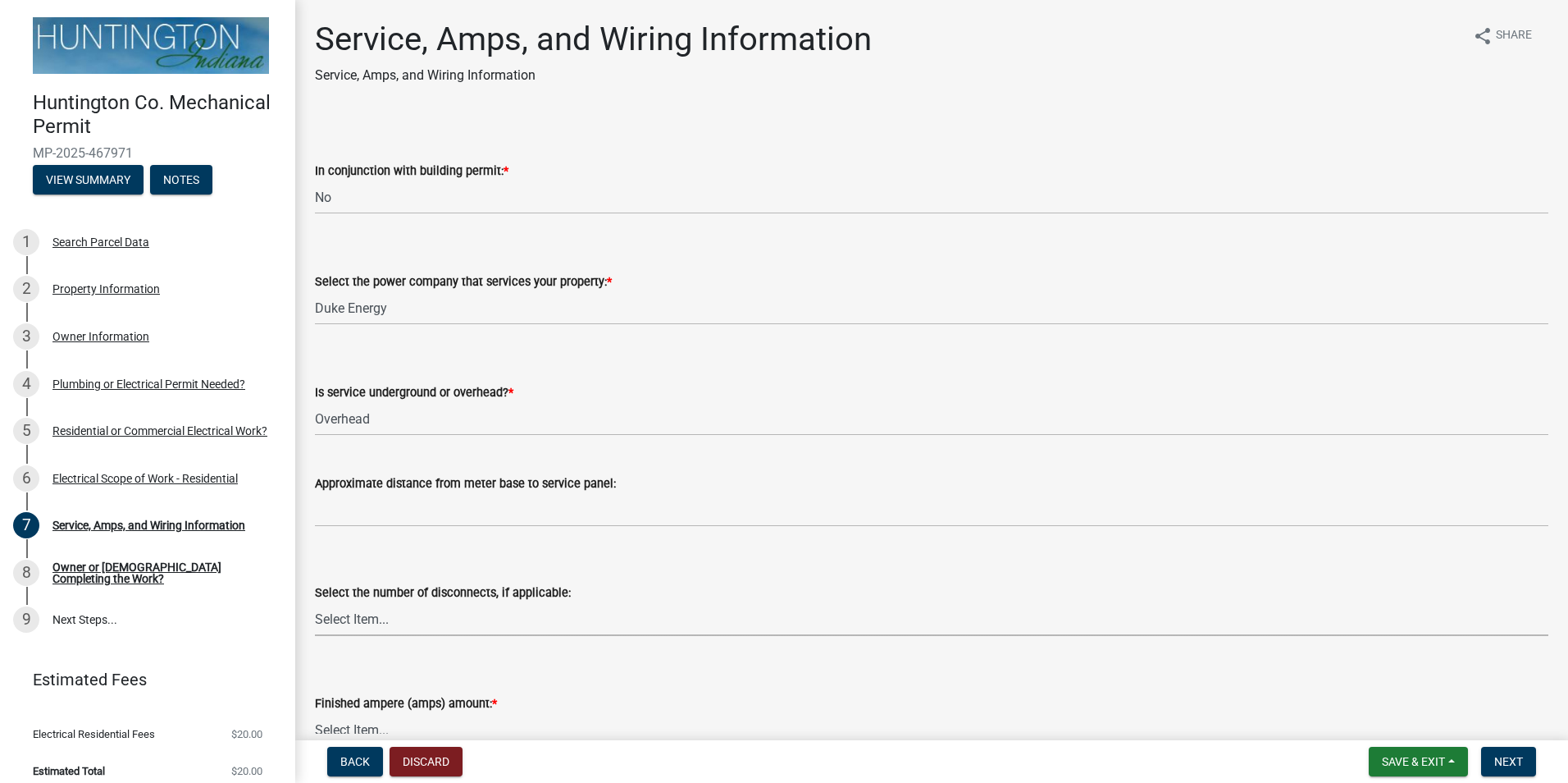
click at [486, 622] on select "Select Item... one two three four or more No Disconnects" at bounding box center [931, 618] width 1234 height 33
click at [315, 602] on select "Select Item... one two three four or more No Disconnects" at bounding box center [931, 618] width 1234 height 33
select select "71bbe122-d664-4450-b24f-e64a9e4c6d13"
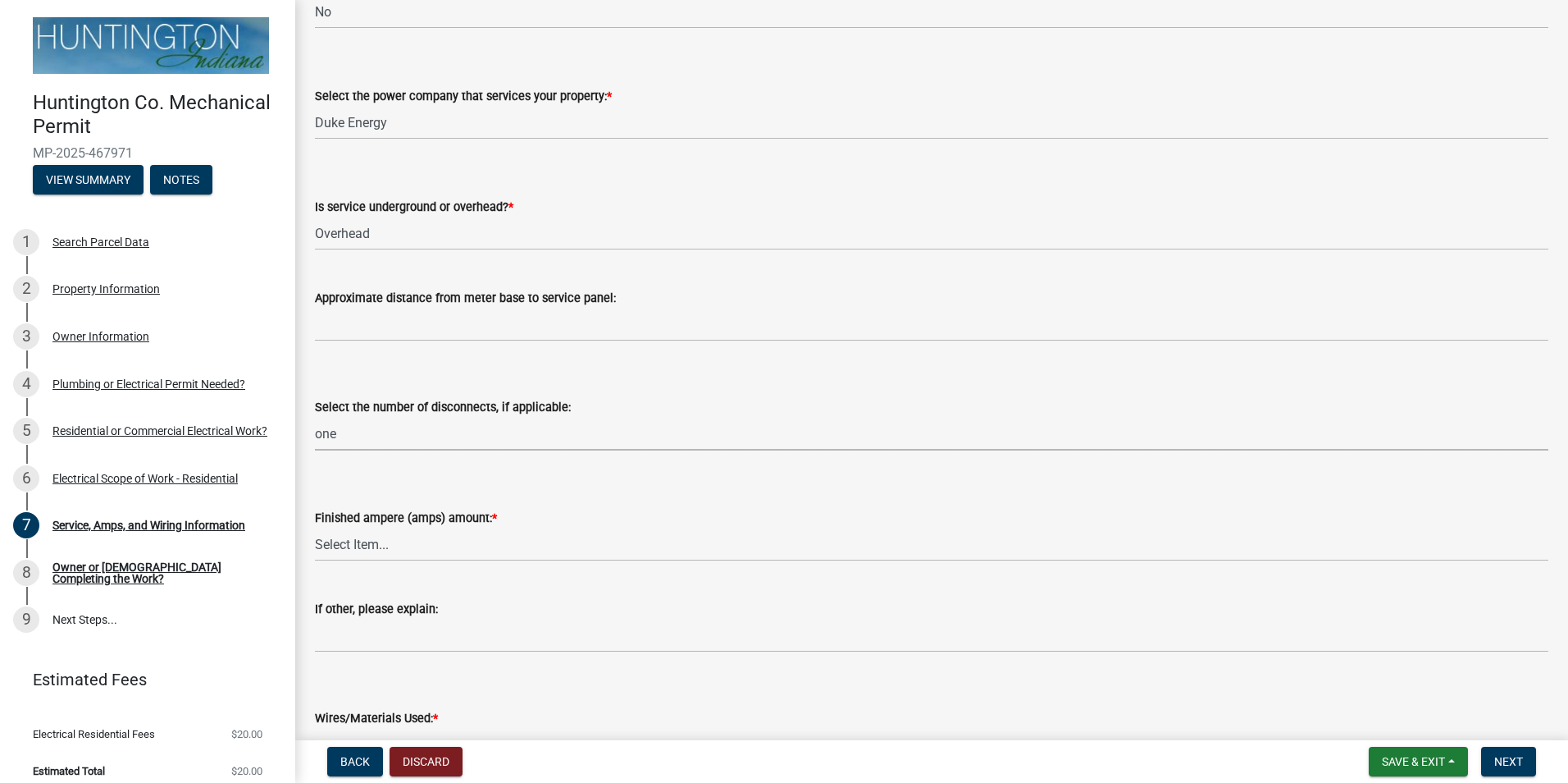
scroll to position [328, 0]
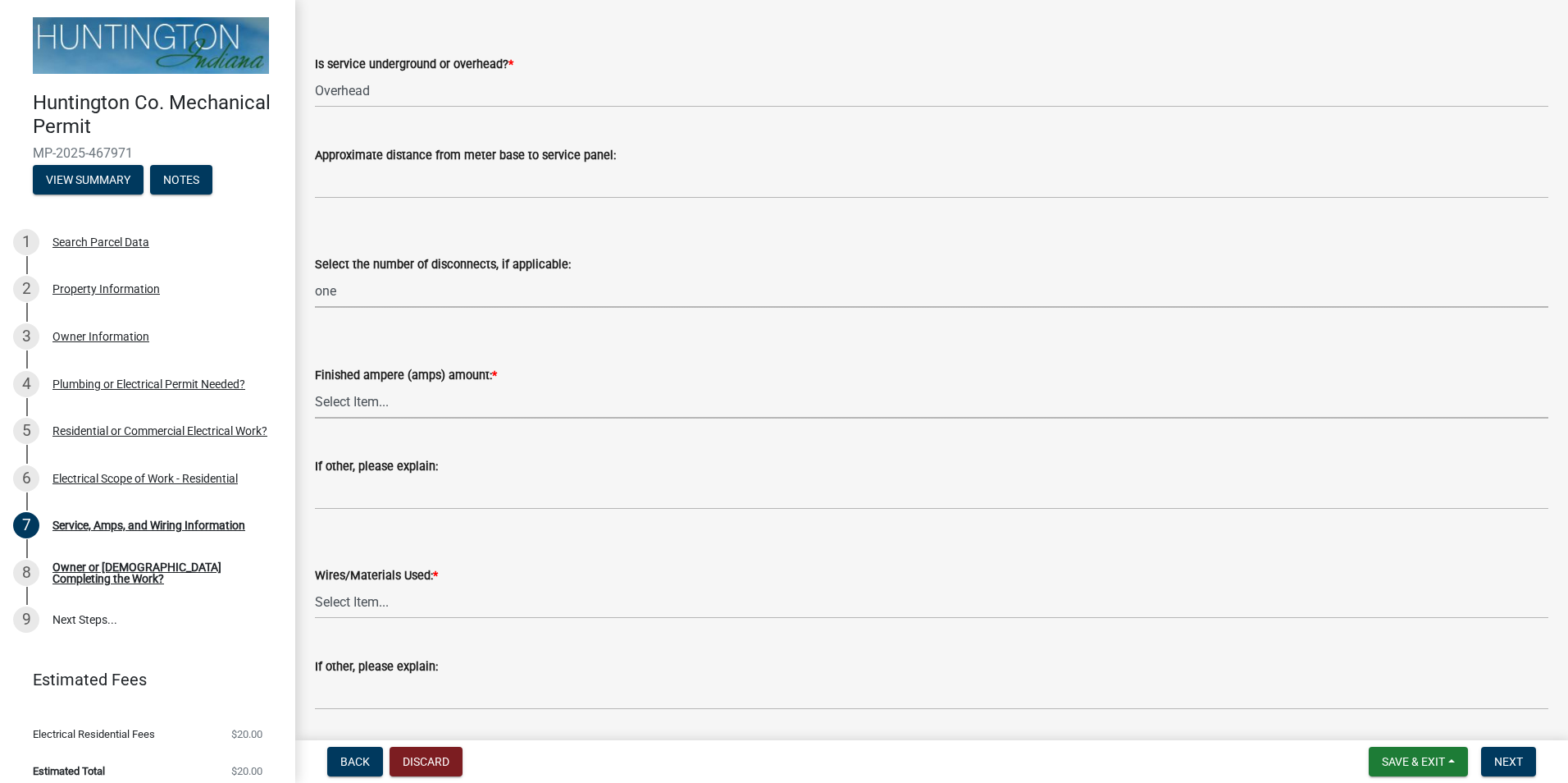
click at [427, 396] on select "Select Item... 100 amp 200 amp 400 amp other" at bounding box center [931, 401] width 1234 height 33
click at [315, 385] on select "Select Item... 100 amp 200 amp 400 amp other" at bounding box center [931, 401] width 1234 height 33
select select "77917e57-3373-4527-be00-46cfa300debe"
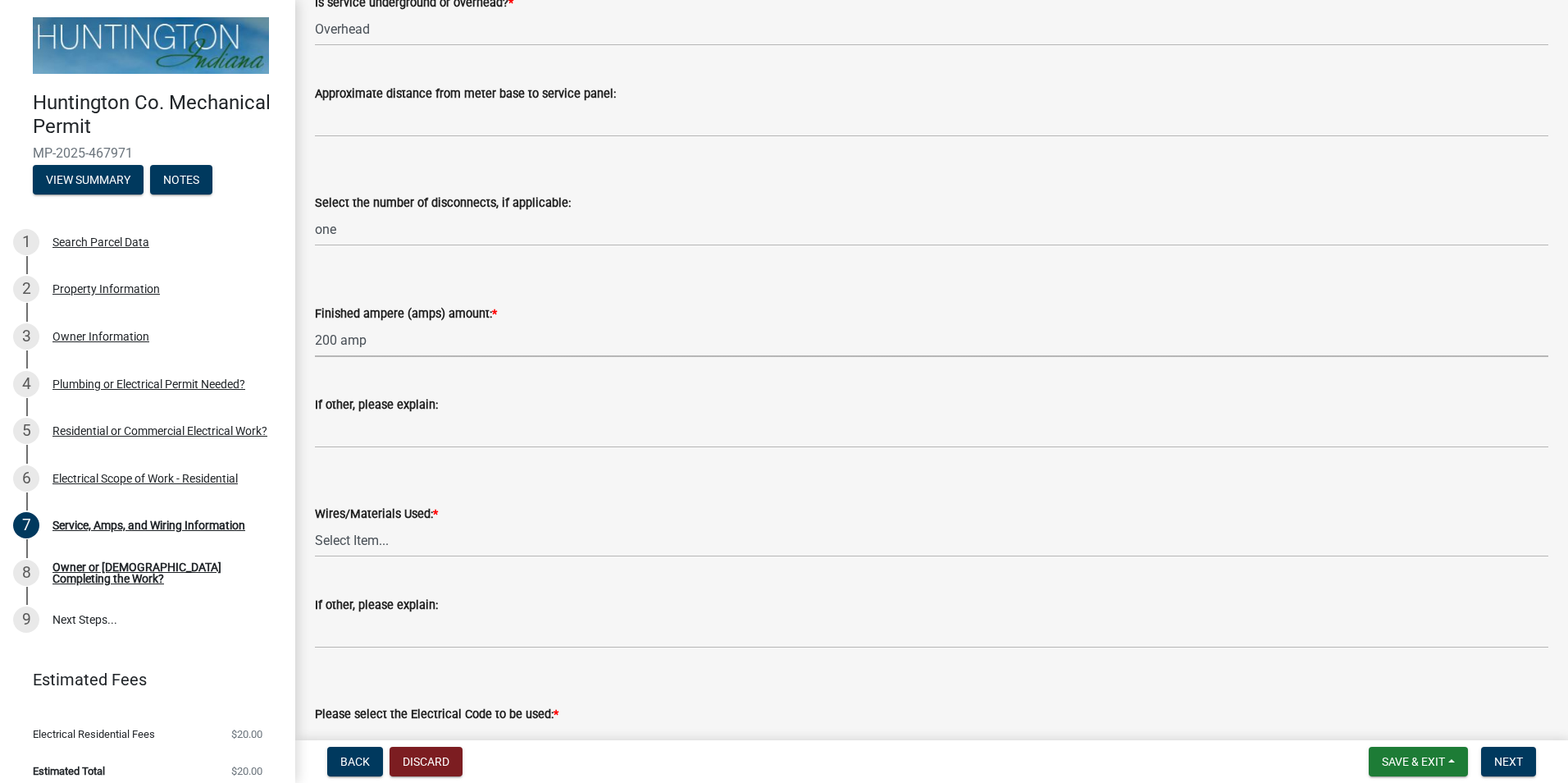
scroll to position [492, 0]
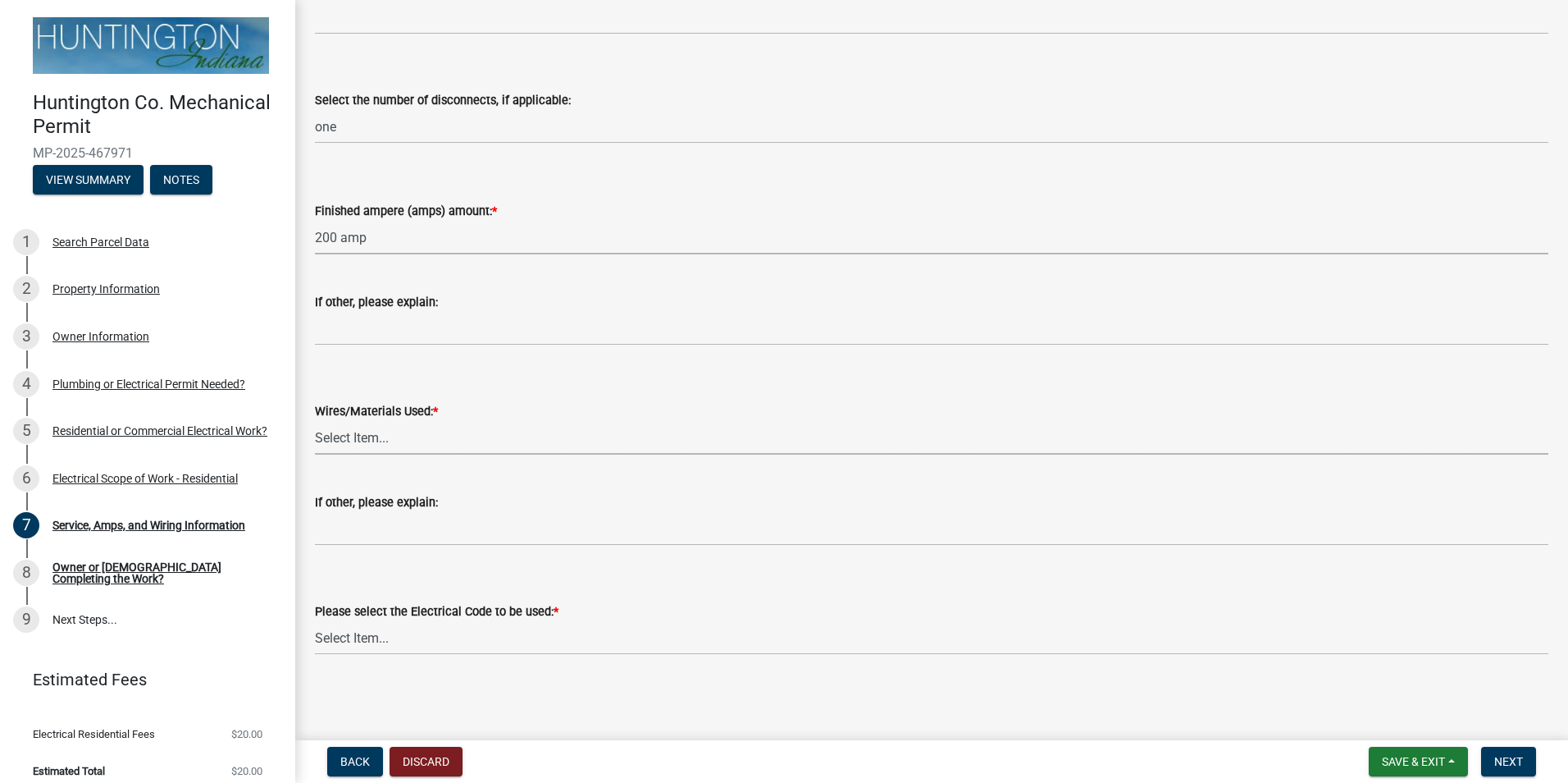
click at [436, 443] on select "Select Item... 2 AWG Aluminum 4 AWG Copper 2-4/0 or 1-1/0 Aluminum 2/0 Copper 2…" at bounding box center [931, 437] width 1234 height 33
click at [315, 421] on select "Select Item... 2 AWG Aluminum 4 AWG Copper 2-4/0 or 1-1/0 Aluminum 2/0 Copper 2…" at bounding box center [931, 437] width 1234 height 33
select select "6b87888a-4deb-48a2-ac11-26351d48ff00"
click at [430, 637] on select "Select Item... [US_STATE] Electrical Code One & Two Family Dwelling Code" at bounding box center [931, 637] width 1234 height 33
click at [315, 621] on select "Select Item... [US_STATE] Electrical Code One & Two Family Dwelling Code" at bounding box center [931, 637] width 1234 height 33
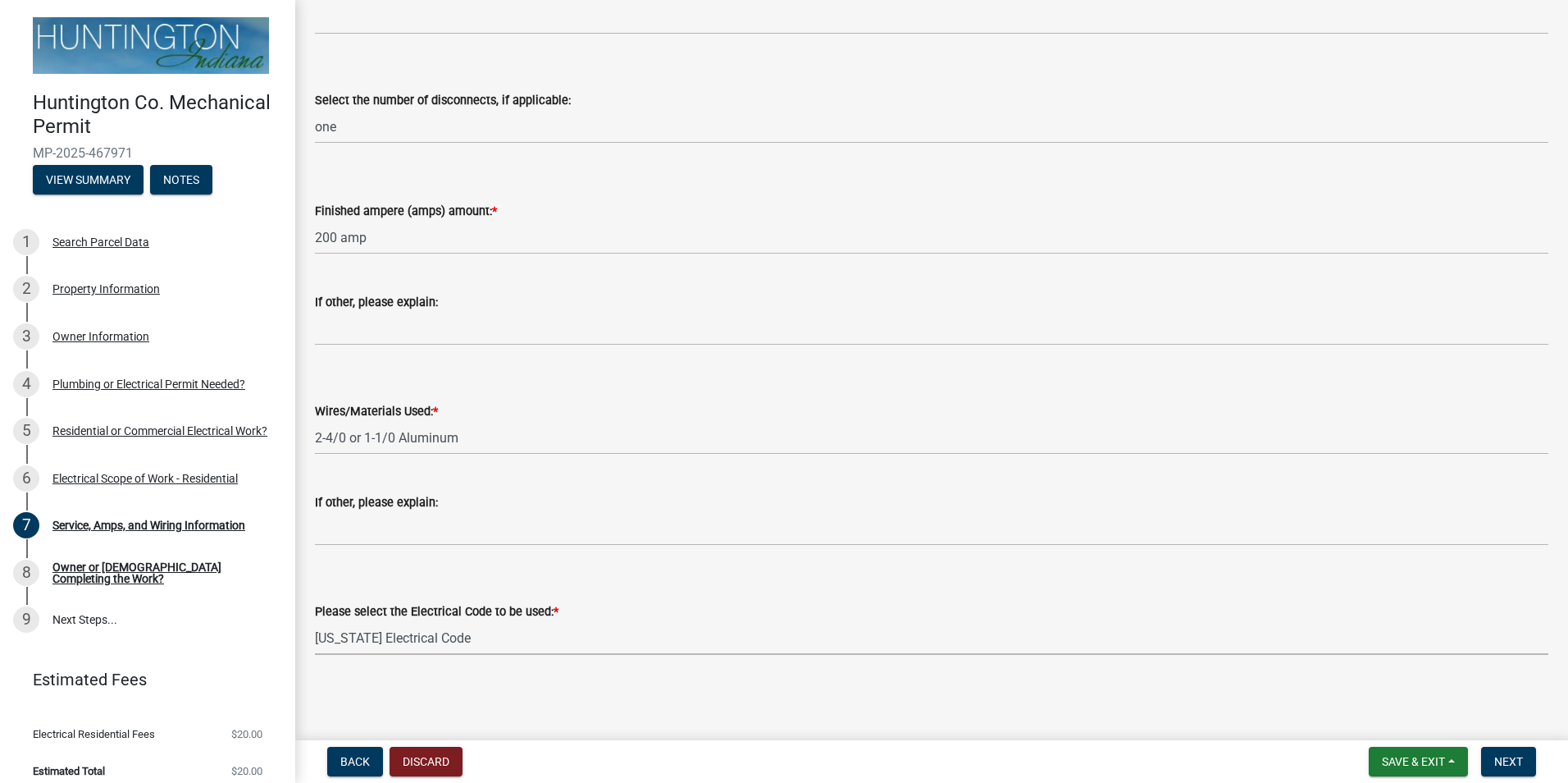
select select "5aeea631-e80a-4ba0-b39f-f5c26114ddfc"
click at [1511, 765] on span "Next" at bounding box center [1508, 761] width 28 height 13
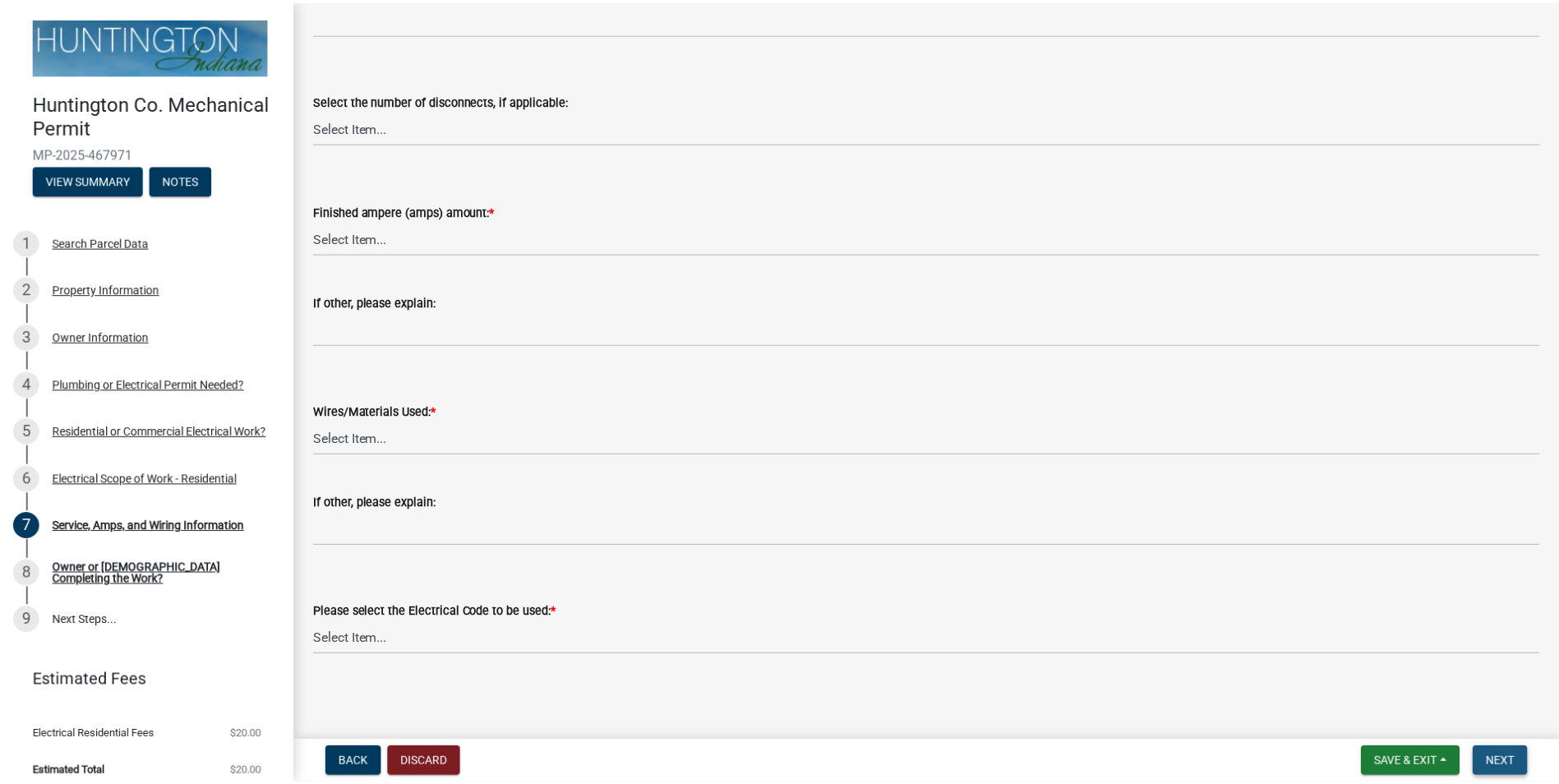
scroll to position [0, 0]
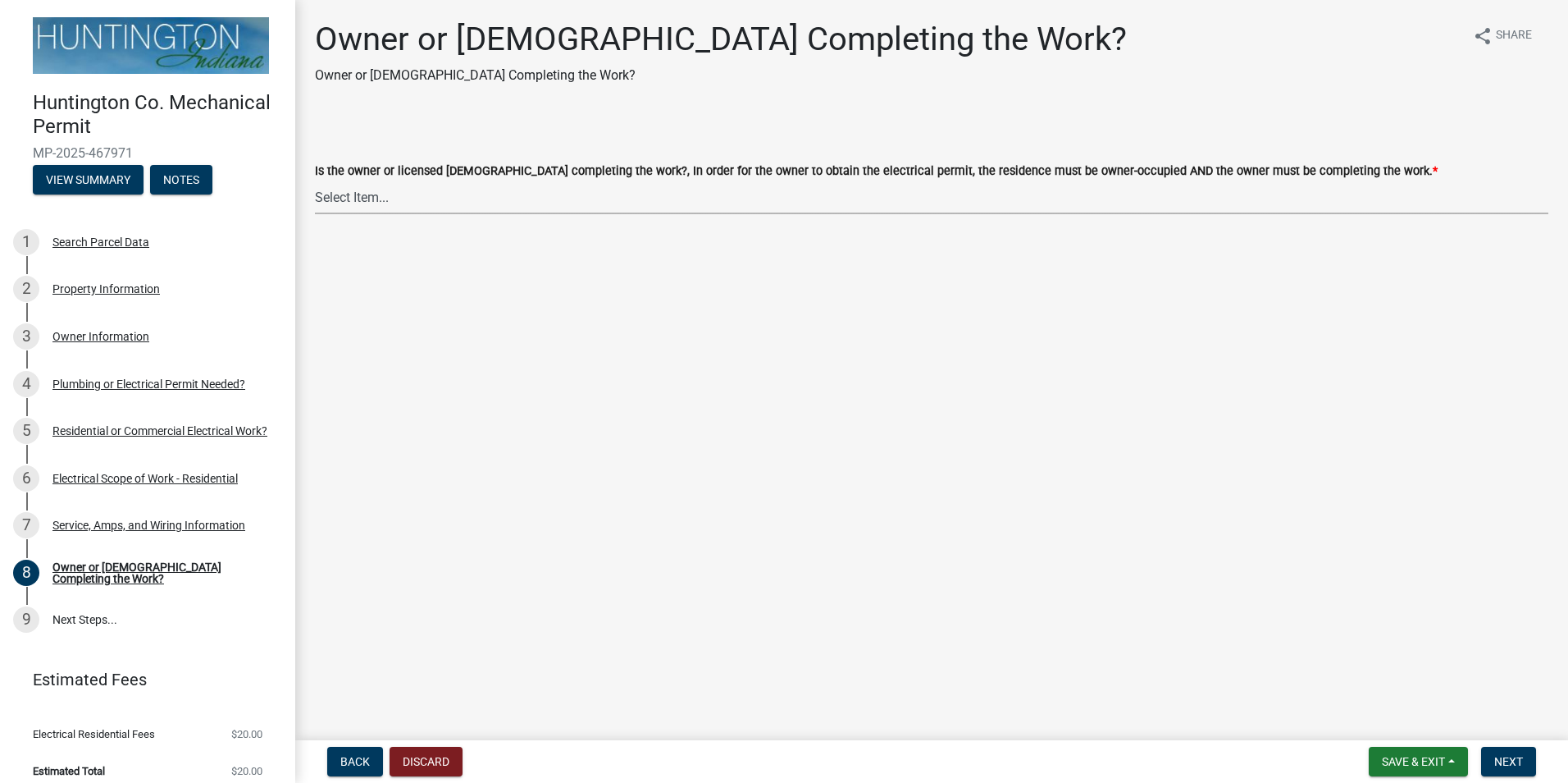
click at [408, 201] on select "Select Item... owner contractor" at bounding box center [931, 196] width 1234 height 33
click at [315, 180] on select "Select Item... owner contractor" at bounding box center [931, 196] width 1234 height 33
select select "408e0cf4-d53f-4268-b860-e8792218a171"
click at [1519, 756] on span "Next" at bounding box center [1508, 761] width 28 height 13
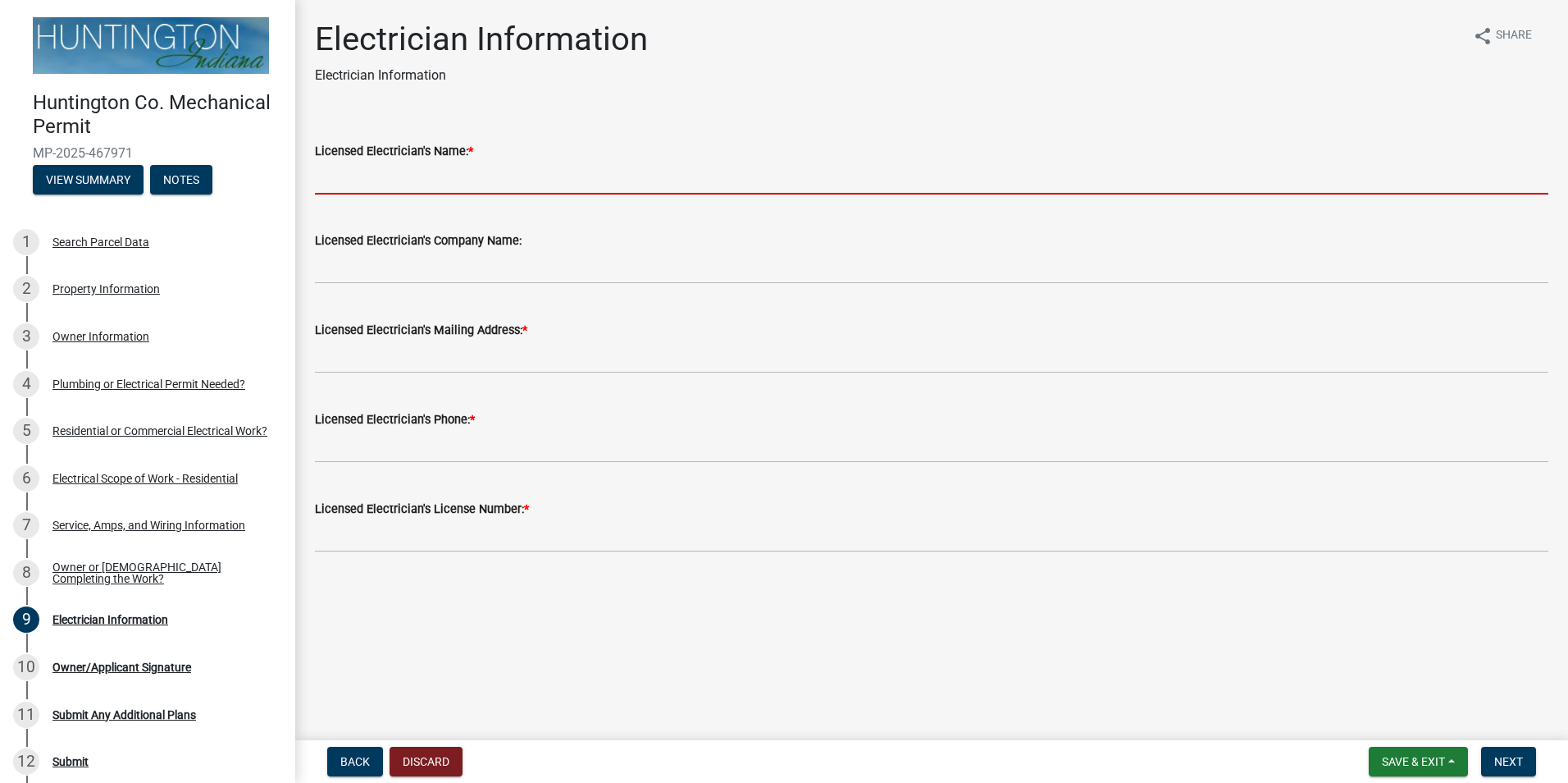
click at [460, 180] on input "Licensed Electrician's Name: *" at bounding box center [931, 177] width 1234 height 33
type input "[PERSON_NAME]"
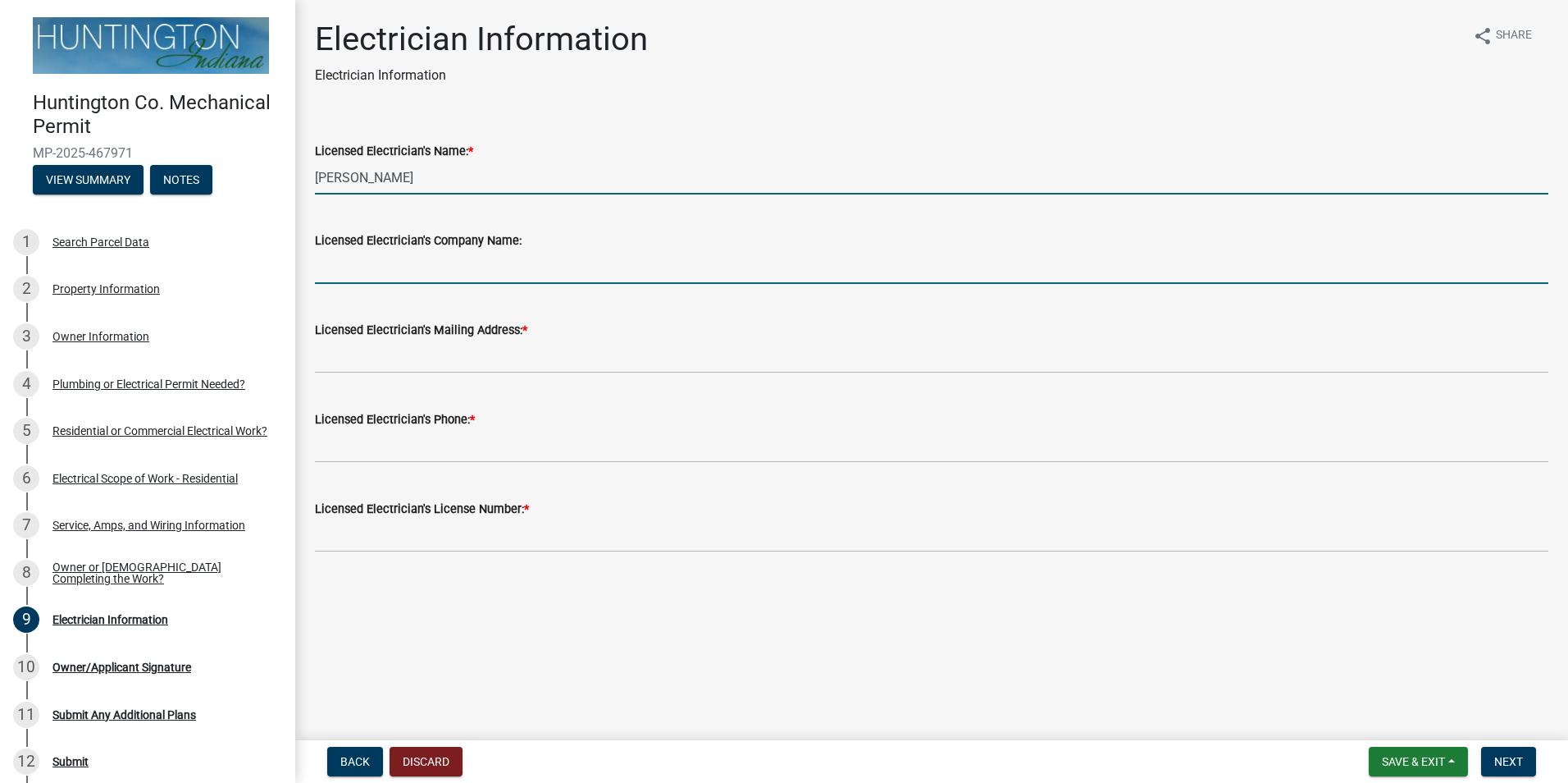
type input "[PERSON_NAME] Electric LLC"
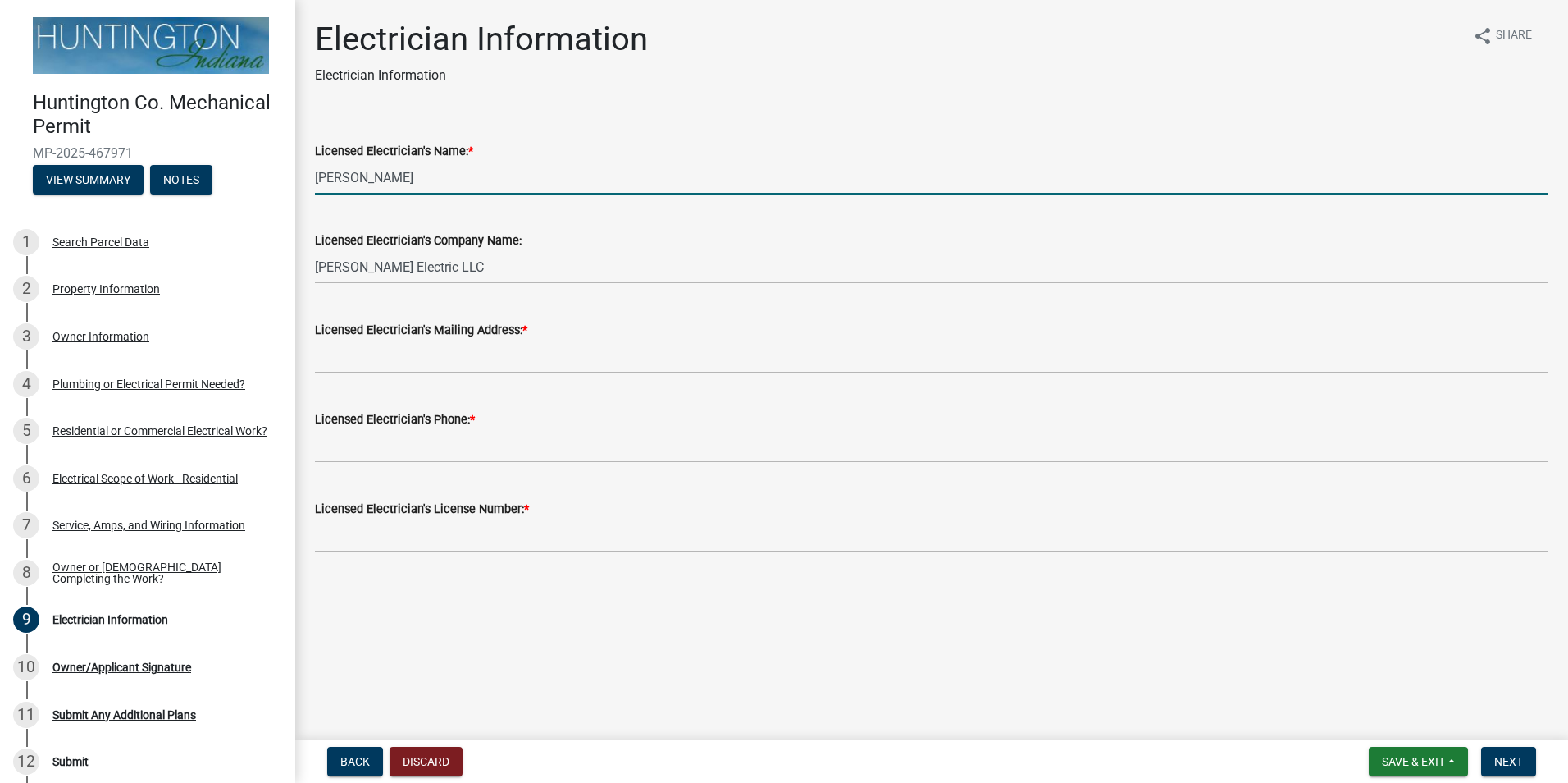
type input "[STREET_ADDRESS][PERSON_NAME]"
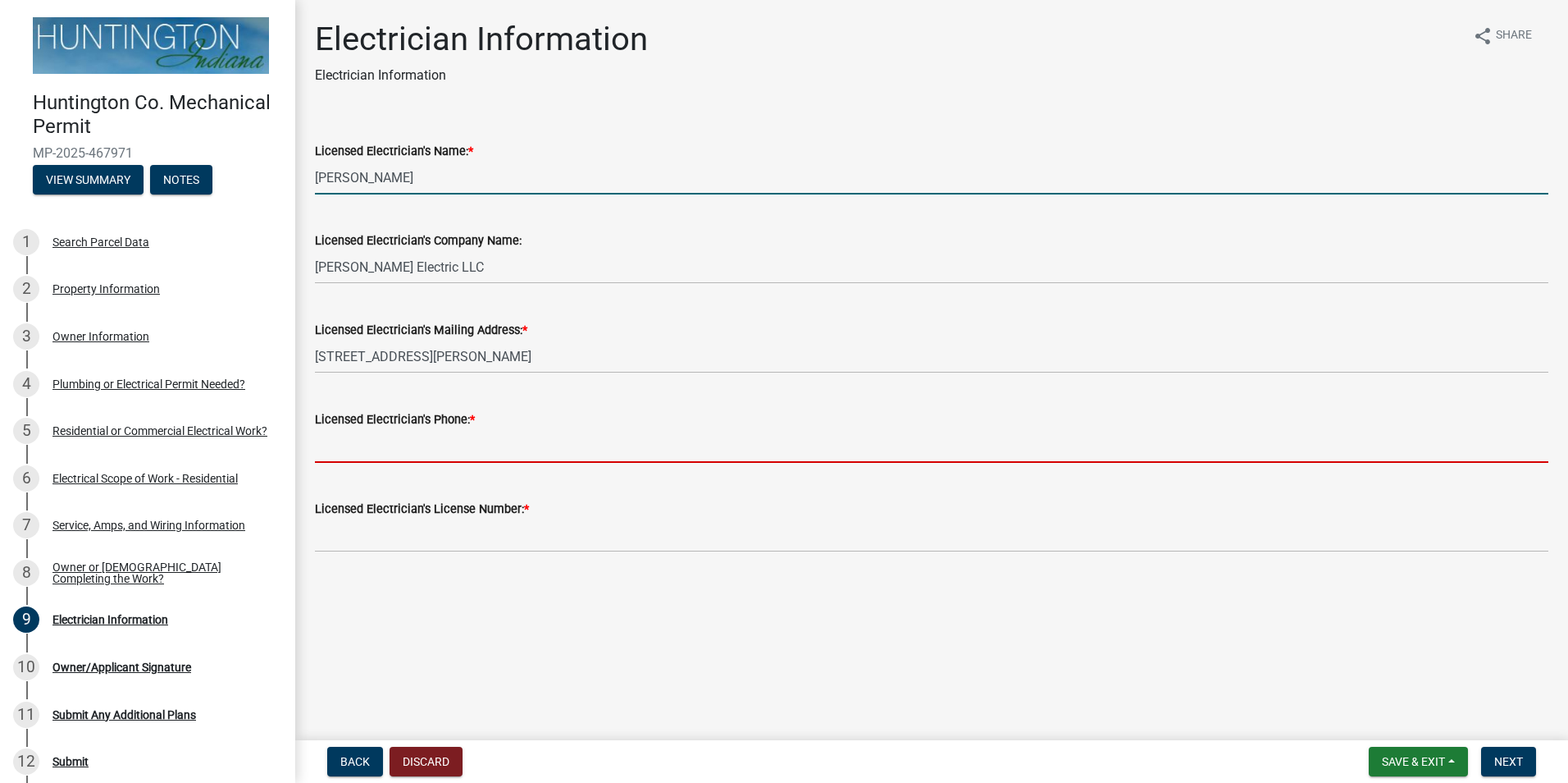
type input "765.661.4317"
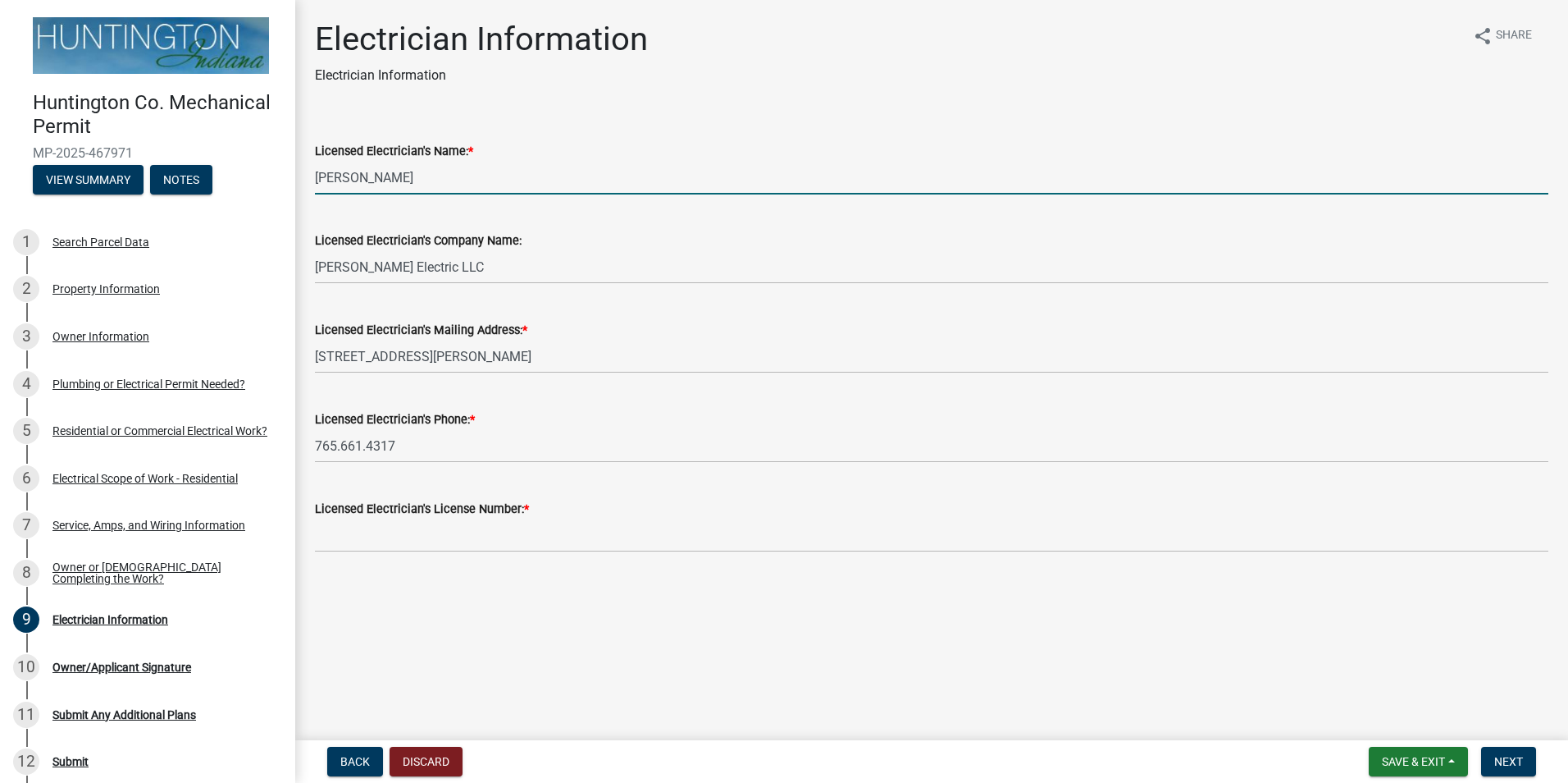
type input "25-042"
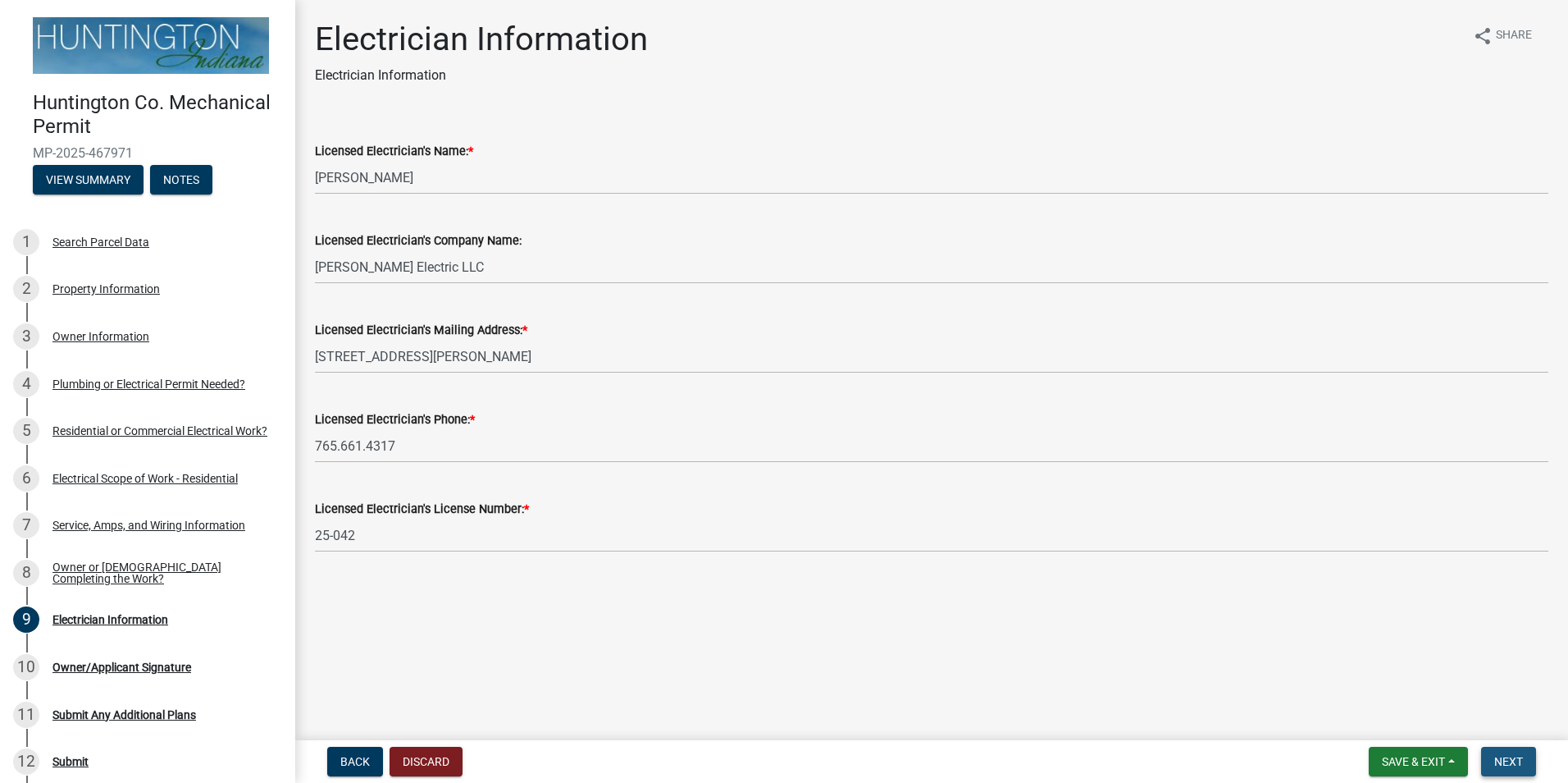
click at [1521, 765] on span "Next" at bounding box center [1508, 761] width 28 height 13
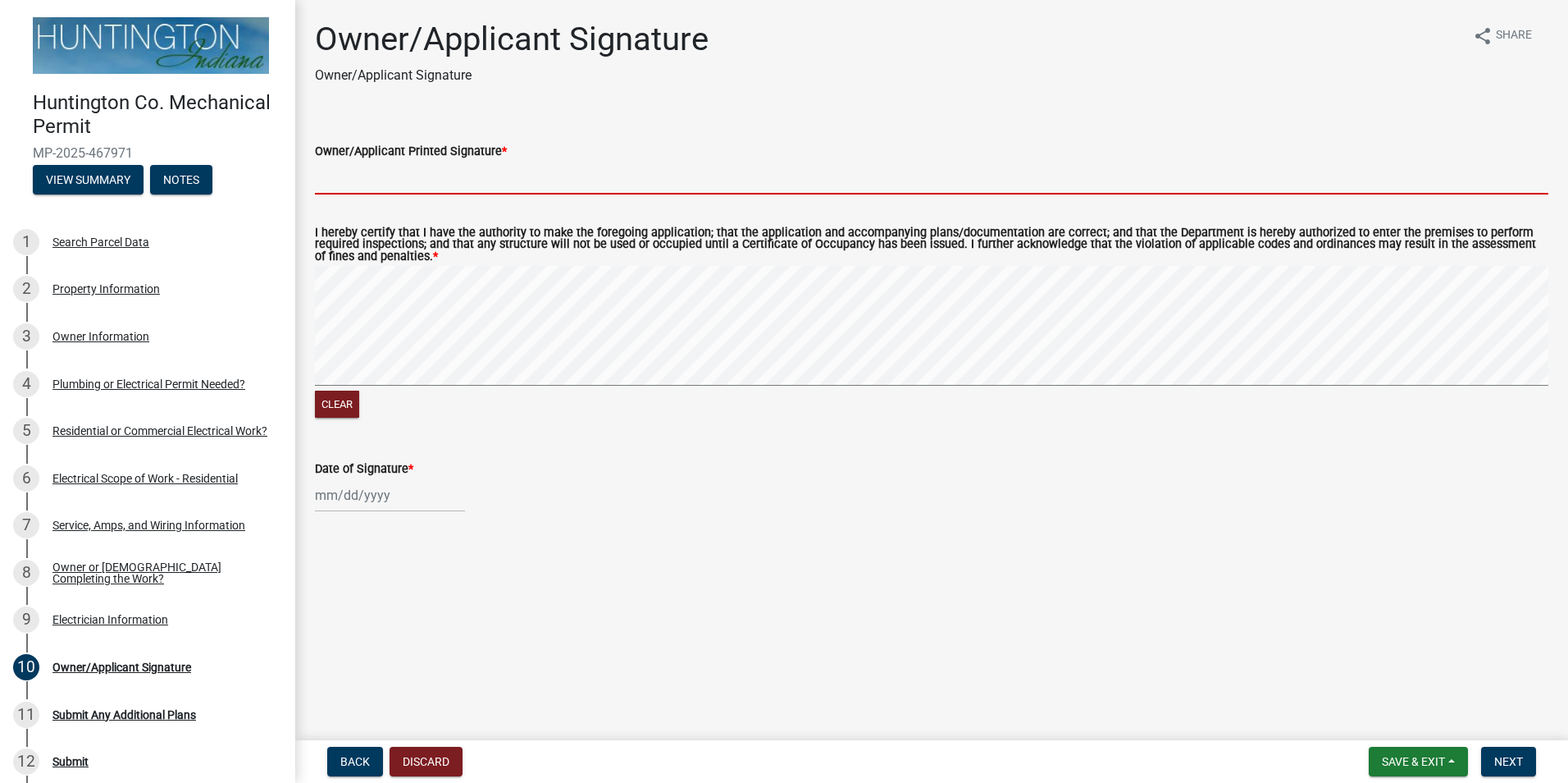
click at [460, 177] on input "Owner/Applicant Printed Signature *" at bounding box center [931, 177] width 1234 height 33
type input "[PERSON_NAME]"
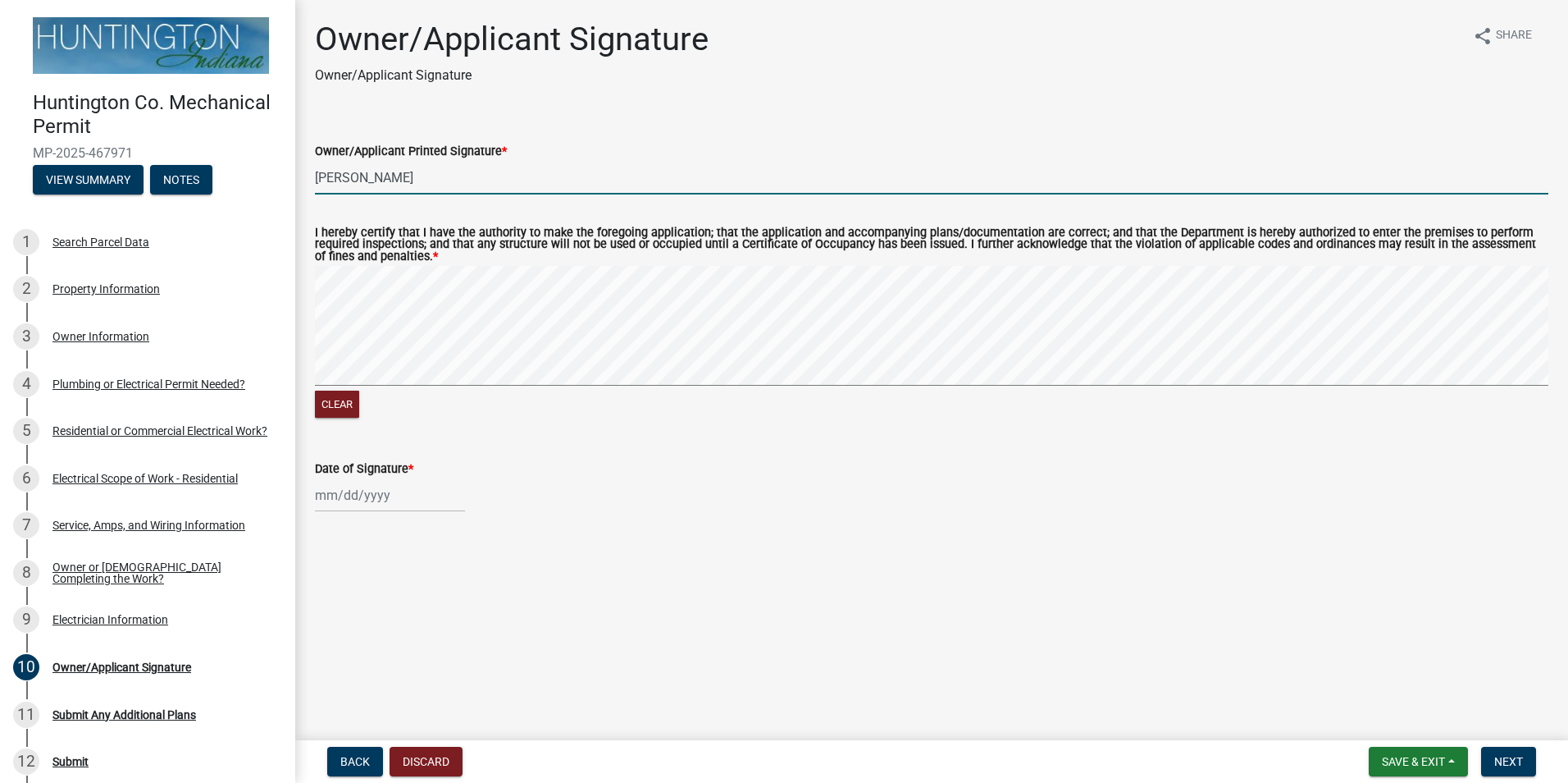
select select "8"
select select "2025"
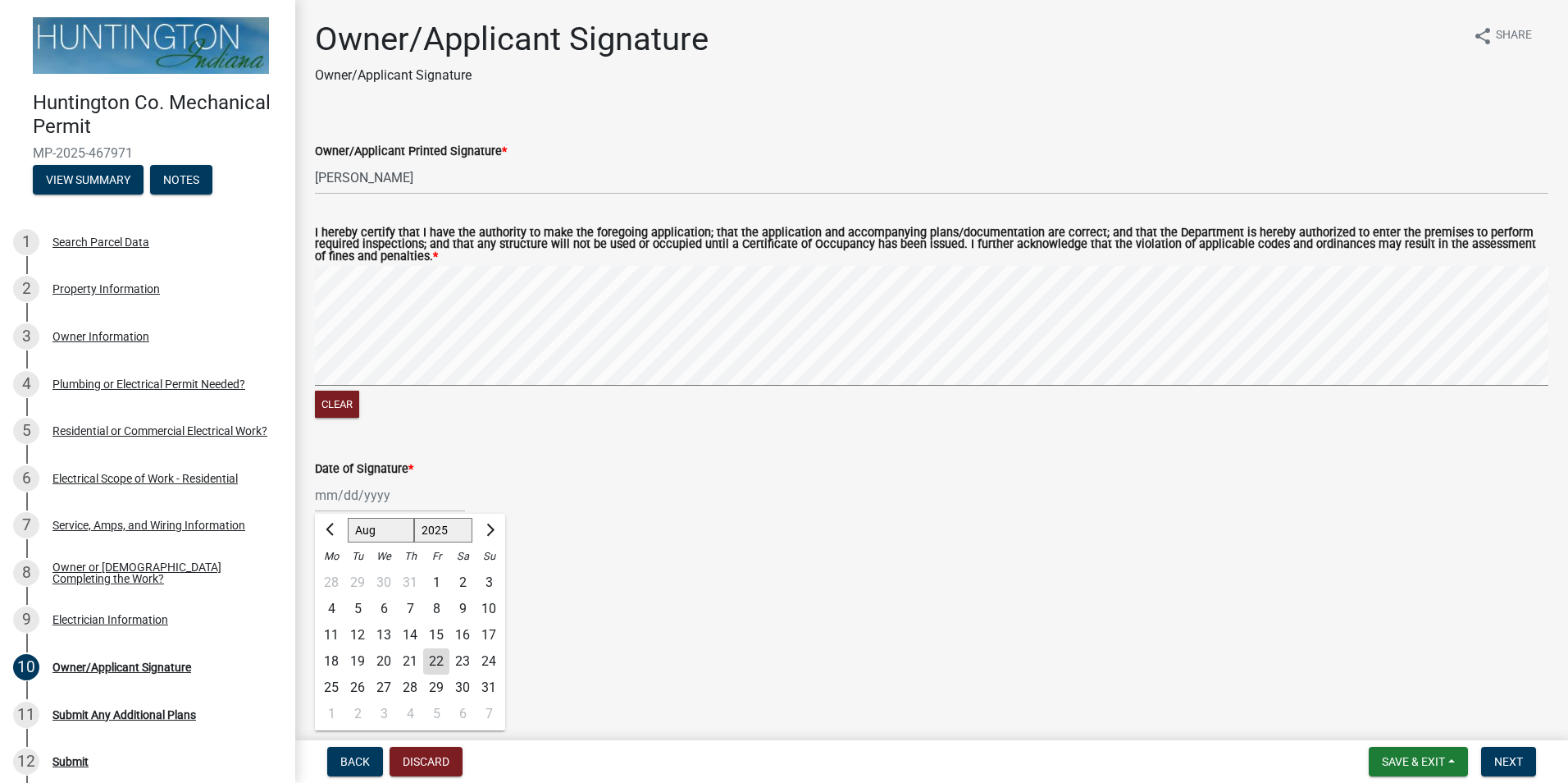
click at [442, 660] on div "22" at bounding box center [436, 661] width 27 height 27
type input "[DATE]"
click at [1512, 762] on span "Next" at bounding box center [1508, 761] width 28 height 13
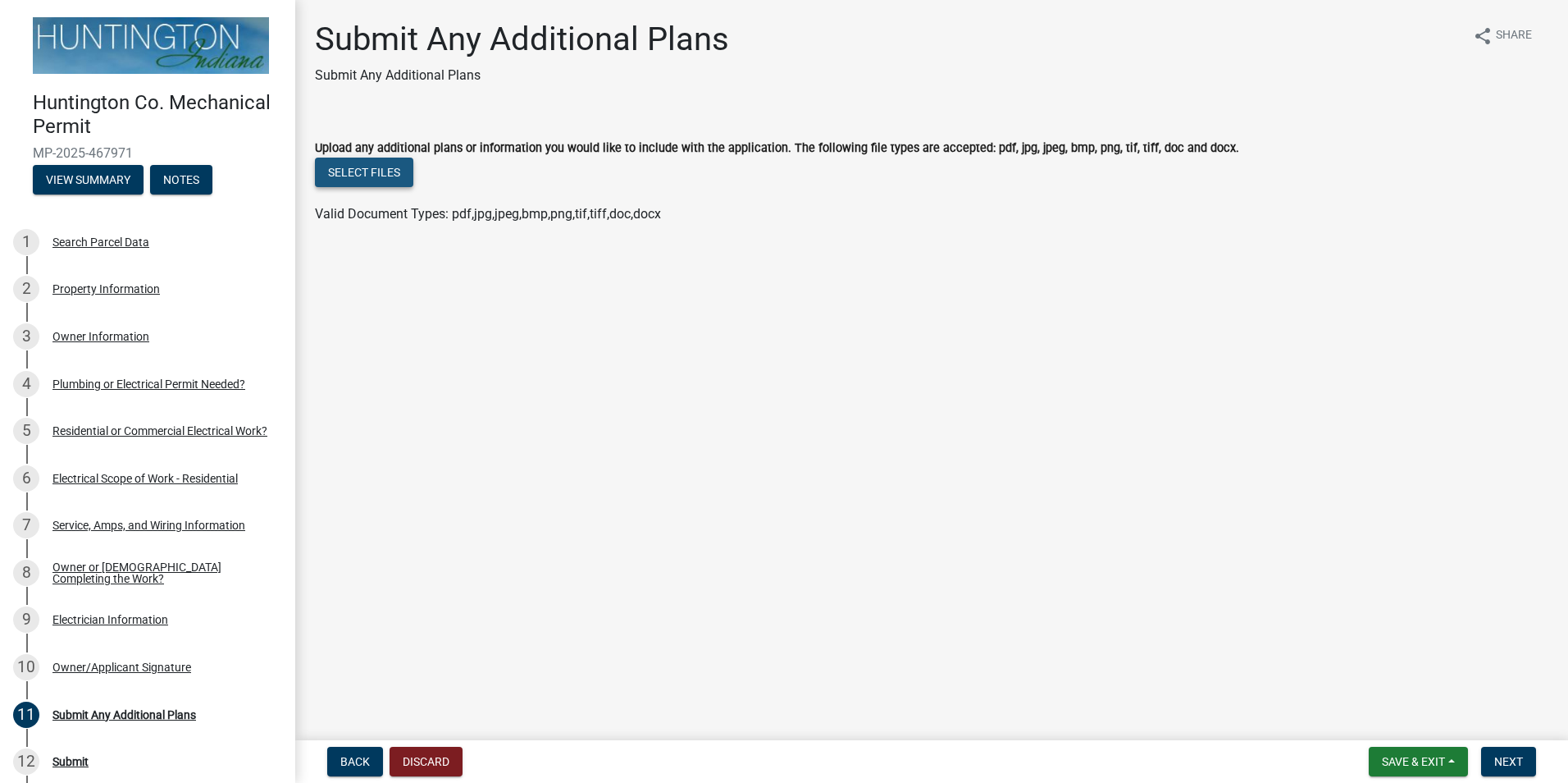
click at [387, 169] on button "Select files" at bounding box center [363, 172] width 99 height 29
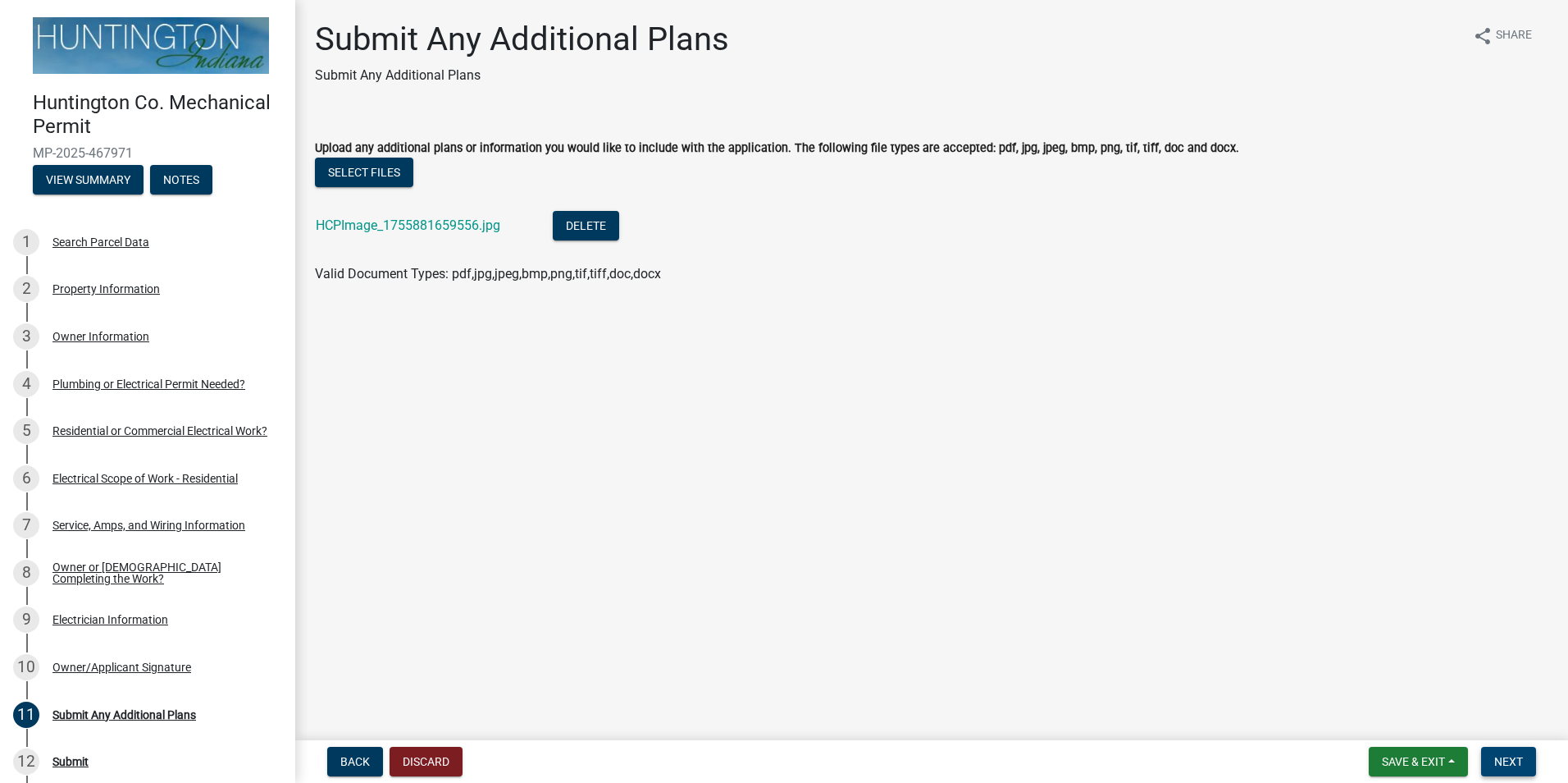
click at [1523, 762] on span "Next" at bounding box center [1508, 761] width 28 height 13
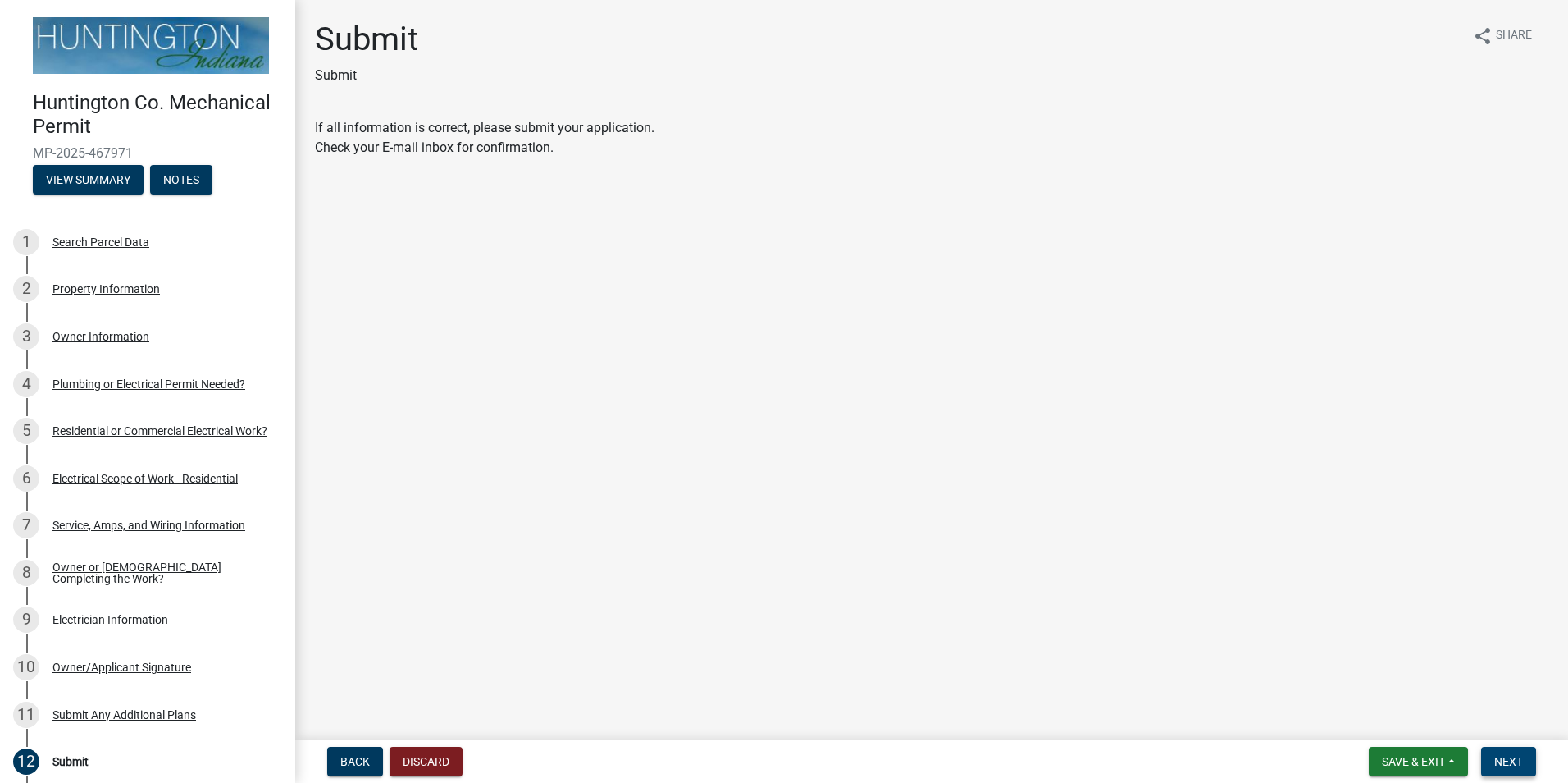
click at [1504, 758] on span "Next" at bounding box center [1508, 761] width 28 height 13
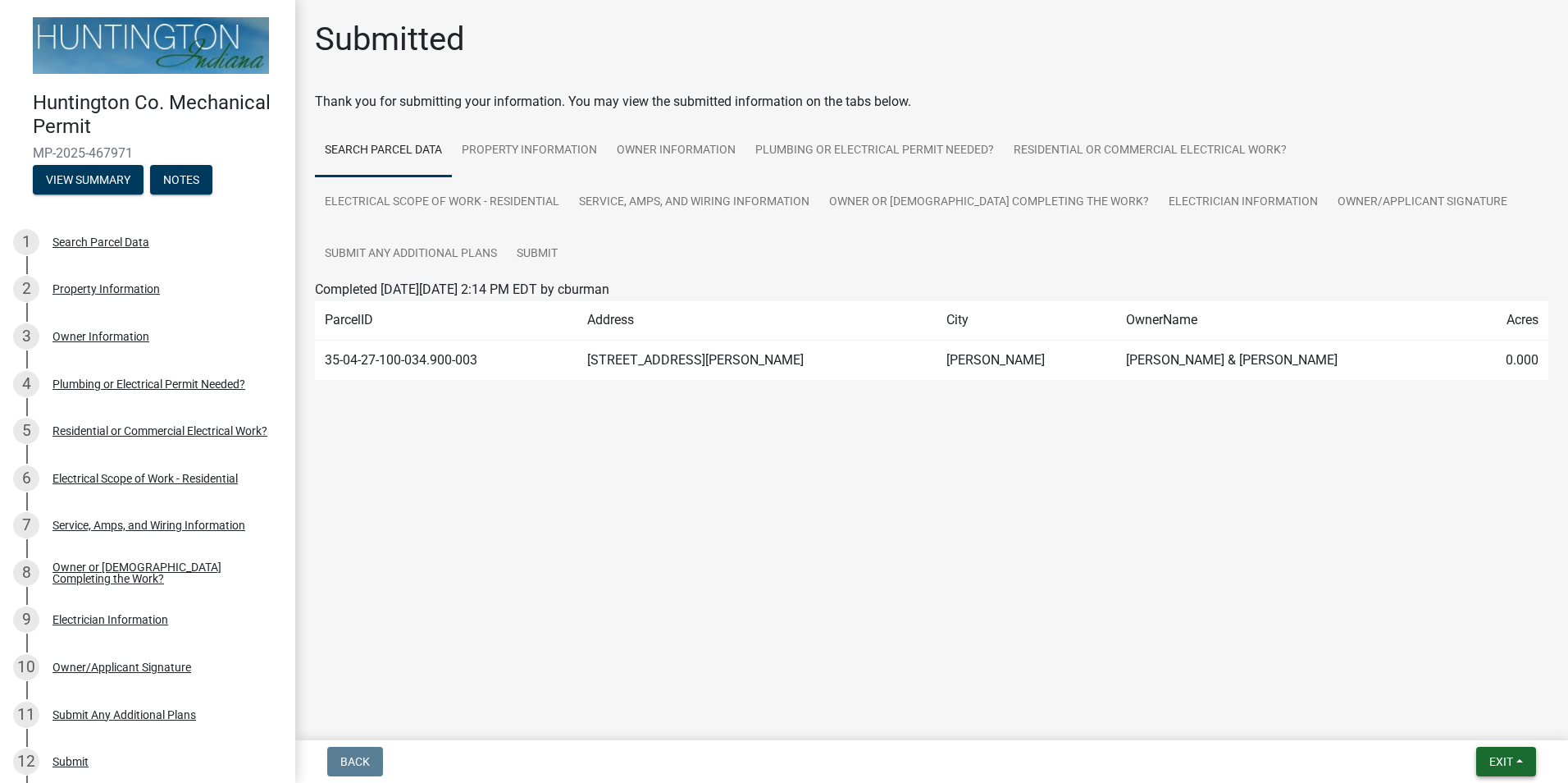
click at [1507, 762] on span "Exit" at bounding box center [1501, 761] width 24 height 13
click at [1487, 718] on button "Save & Exit" at bounding box center [1470, 719] width 131 height 39
